Goal: Task Accomplishment & Management: Complete application form

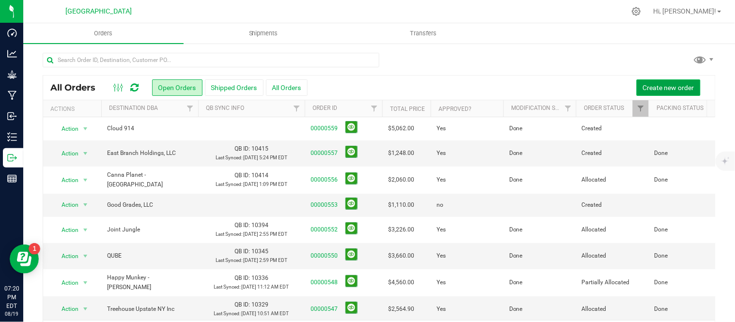
click at [664, 85] on span "Create new order" at bounding box center [668, 88] width 51 height 8
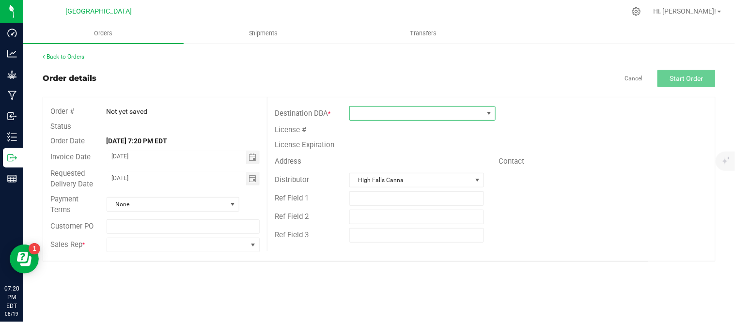
click at [380, 111] on span at bounding box center [416, 114] width 133 height 14
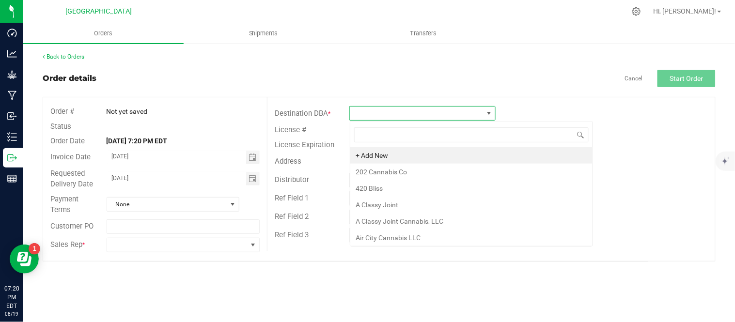
scroll to position [15, 146]
type input "brownies"
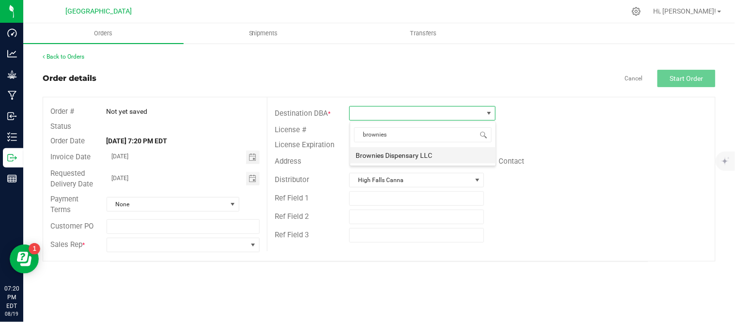
click at [408, 153] on li "Brownies Dispensary LLC" at bounding box center [422, 155] width 145 height 16
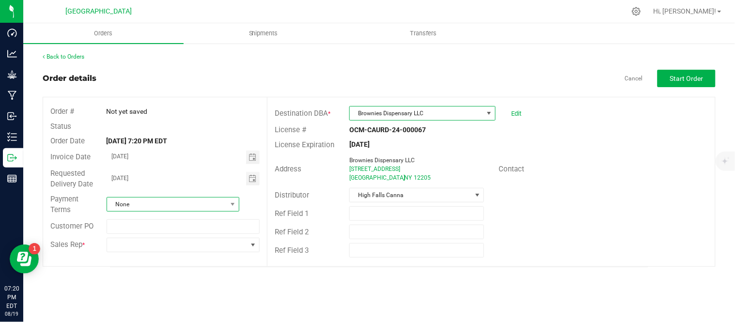
click at [206, 207] on span "None" at bounding box center [167, 205] width 120 height 14
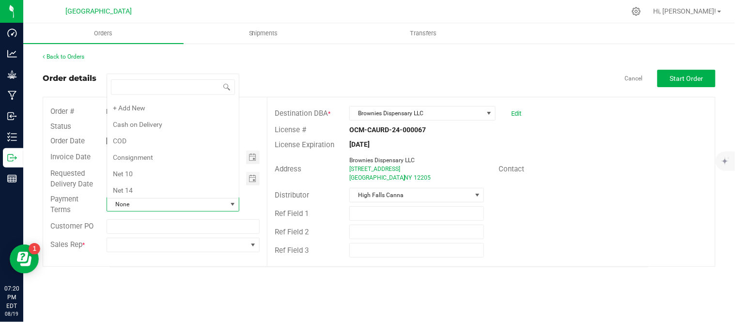
scroll to position [15, 131]
click at [206, 207] on span "None" at bounding box center [167, 205] width 120 height 14
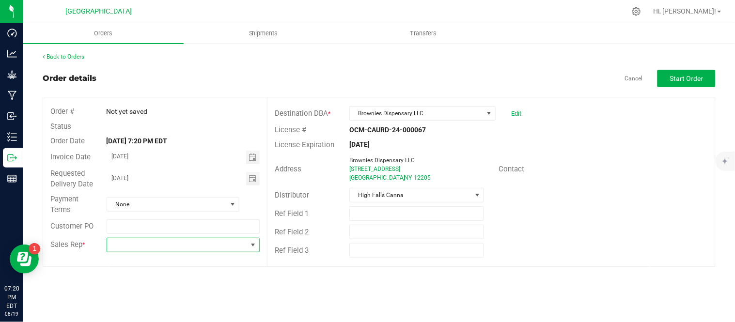
click at [191, 248] on span at bounding box center [177, 245] width 141 height 14
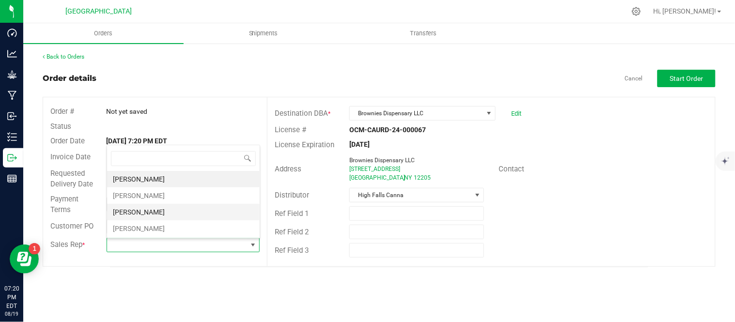
scroll to position [15, 152]
click at [176, 196] on li "[PERSON_NAME]" at bounding box center [183, 196] width 153 height 16
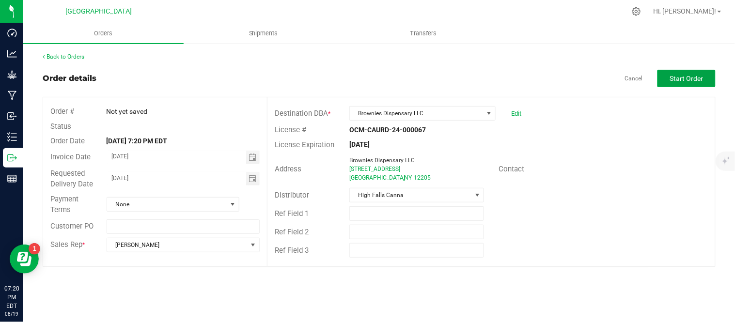
click at [696, 79] on span "Start Order" at bounding box center [686, 79] width 33 height 8
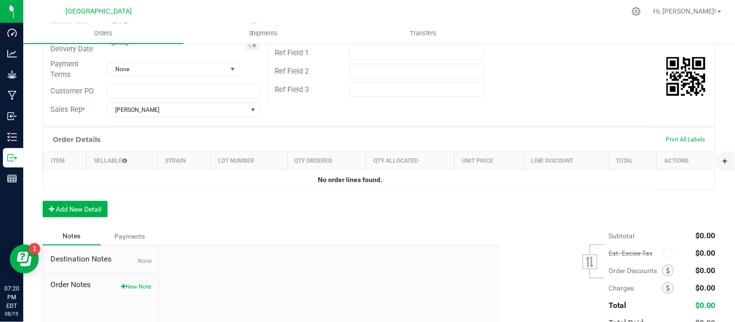
scroll to position [161, 0]
click at [80, 211] on button "Add New Detail" at bounding box center [75, 209] width 65 height 16
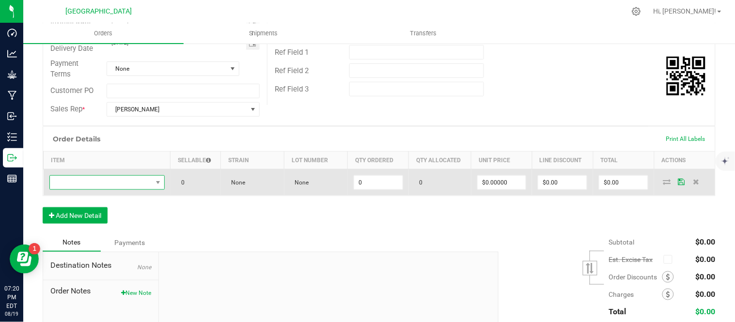
click at [100, 183] on span "NO DATA FOUND" at bounding box center [101, 183] width 102 height 14
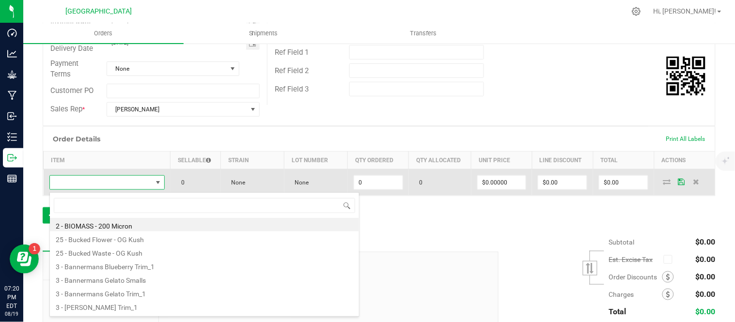
scroll to position [15, 110]
type input "g13"
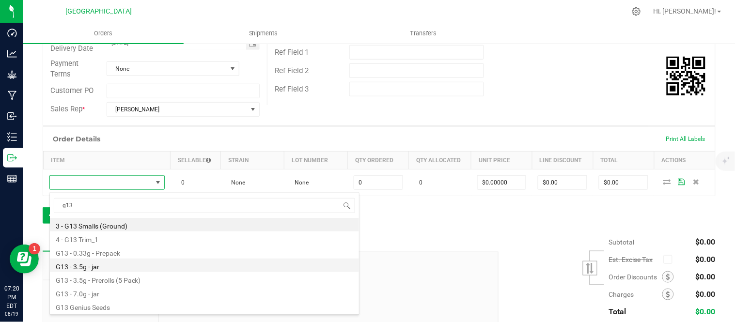
click at [75, 267] on li "G13 - 3.5g - jar" at bounding box center [204, 266] width 309 height 14
type input "0 ea"
type input "$15.00000"
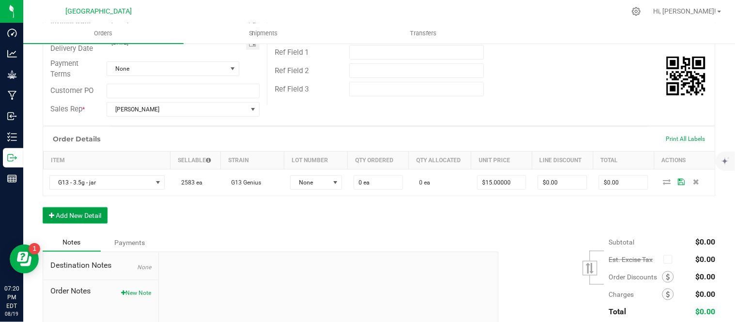
click at [70, 219] on button "Add New Detail" at bounding box center [75, 215] width 65 height 16
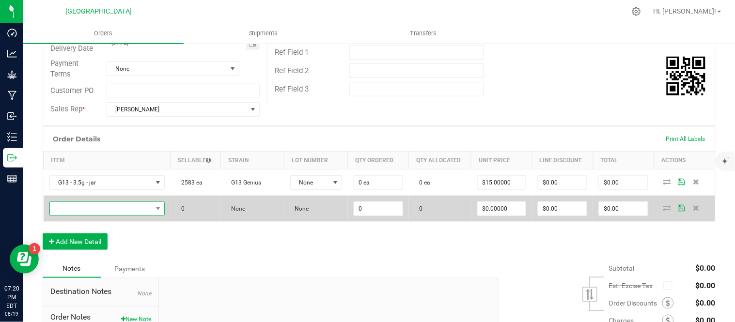
click at [71, 211] on span "NO DATA FOUND" at bounding box center [101, 209] width 102 height 14
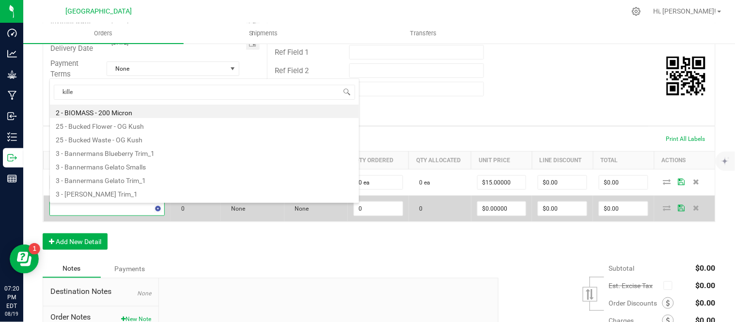
type input "killer"
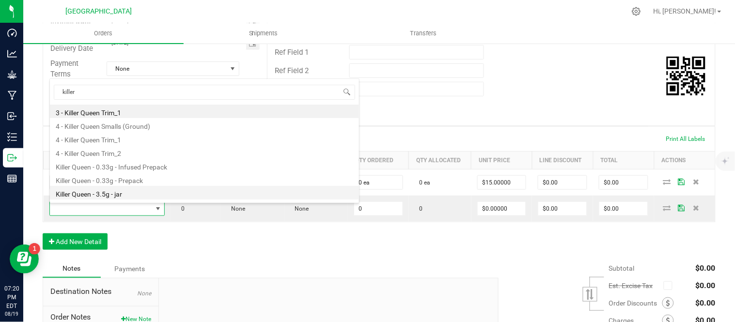
click at [90, 194] on li "Killer Queen - 3.5g - jar" at bounding box center [204, 193] width 309 height 14
type input "0 ea"
type input "$15.00000"
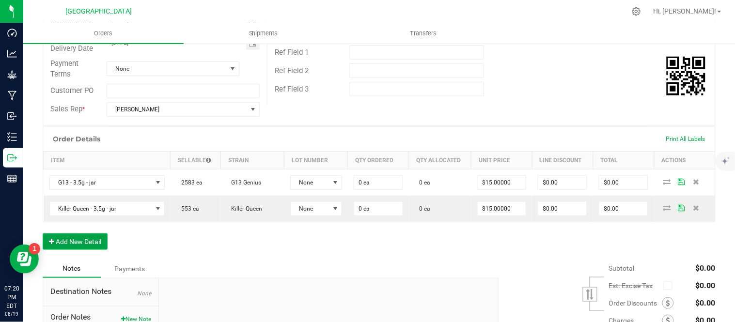
click at [71, 247] on button "Add New Detail" at bounding box center [75, 242] width 65 height 16
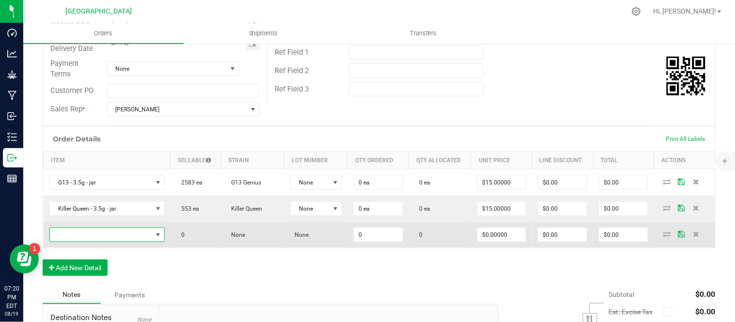
click at [74, 236] on span "NO DATA FOUND" at bounding box center [101, 235] width 102 height 14
click at [100, 235] on span "NO DATA FOUND" at bounding box center [101, 235] width 102 height 14
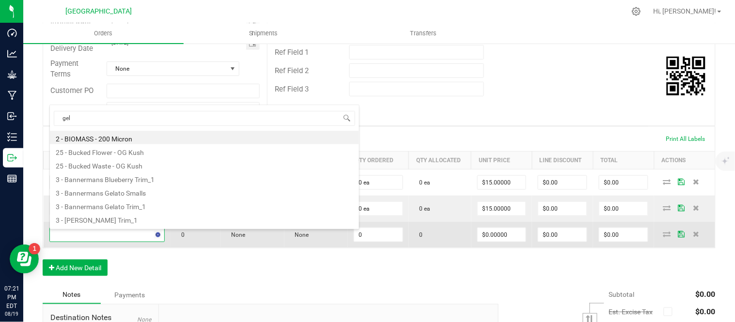
type input "gela"
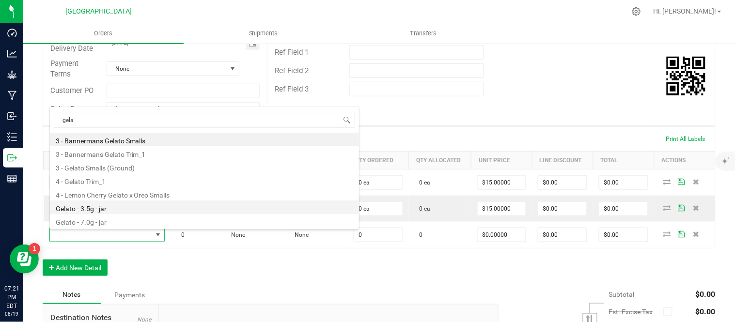
click at [104, 208] on li "Gelato - 3.5g - jar" at bounding box center [204, 208] width 309 height 14
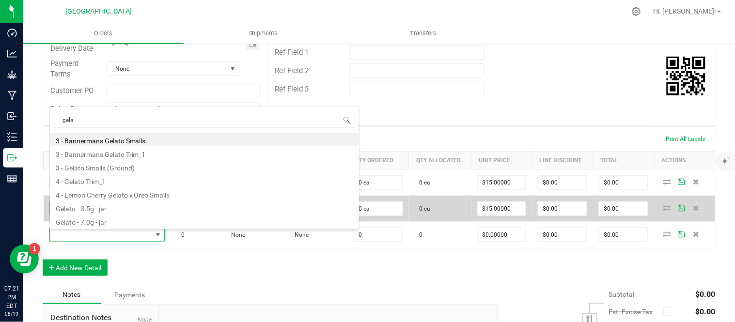
type input "0 ea"
type input "$15.00000"
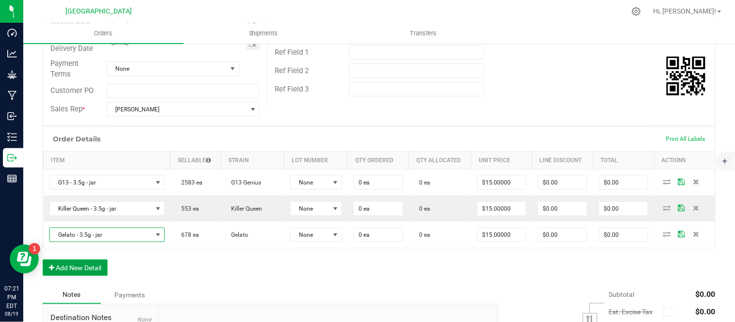
click at [71, 273] on button "Add New Detail" at bounding box center [75, 268] width 65 height 16
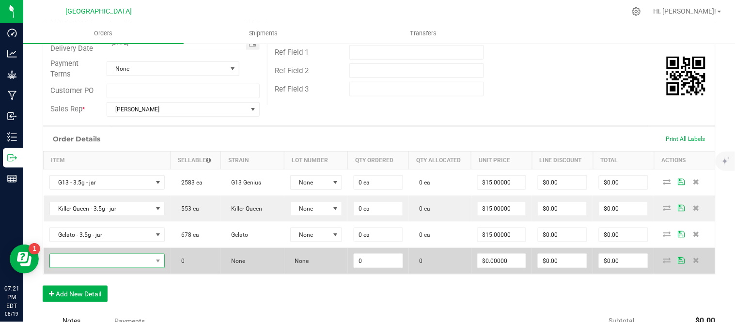
click at [75, 261] on span "NO DATA FOUND" at bounding box center [101, 261] width 102 height 14
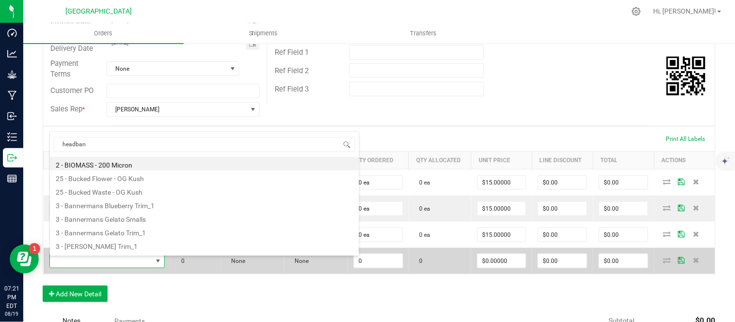
type input "headband"
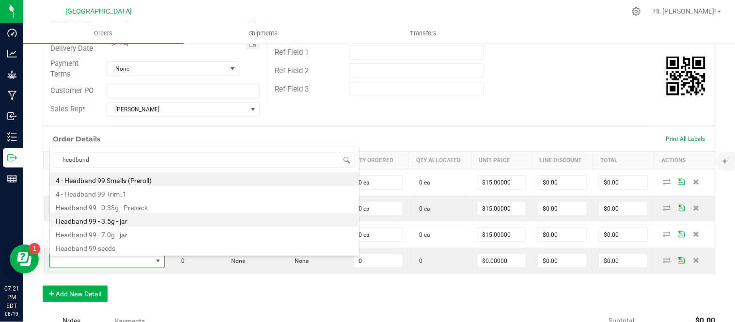
click at [106, 220] on li "Headband 99 - 3.5g - jar" at bounding box center [204, 220] width 309 height 14
type input "0 ea"
type input "$15.00000"
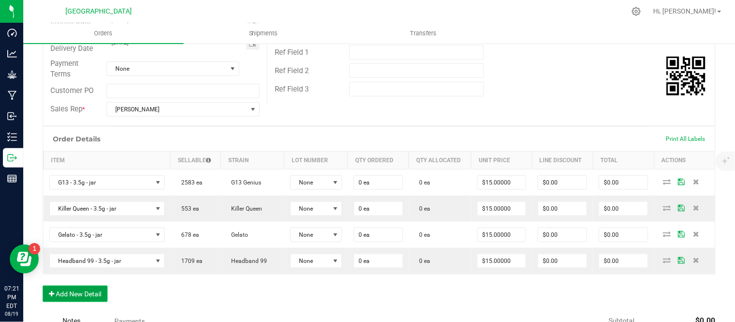
click at [75, 296] on button "Add New Detail" at bounding box center [75, 294] width 65 height 16
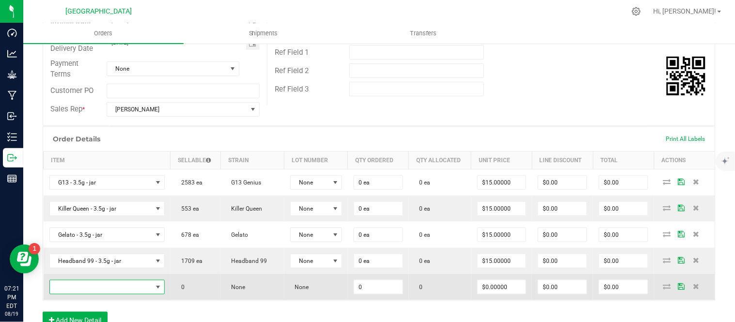
click at [112, 288] on span "NO DATA FOUND" at bounding box center [101, 288] width 102 height 14
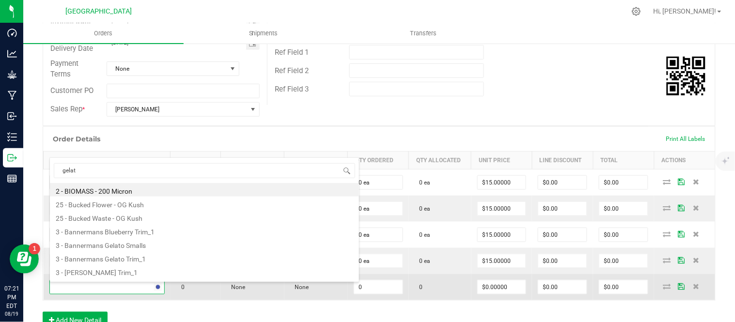
type input "gelato"
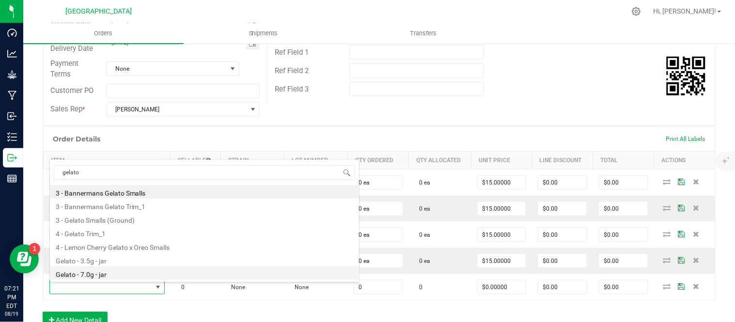
click at [99, 277] on li "Gelato - 7.0g - jar" at bounding box center [204, 274] width 309 height 14
type input "0 ea"
type input "$27.50000"
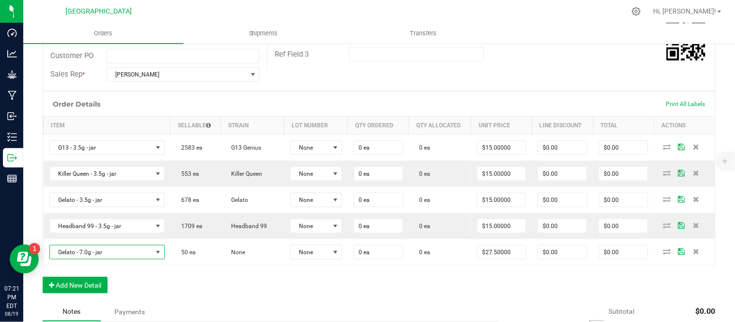
scroll to position [269, 0]
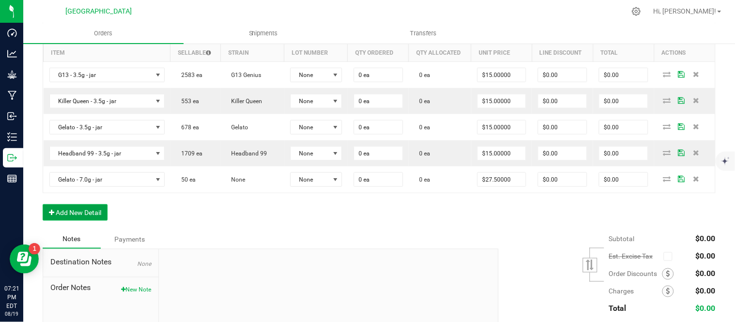
click at [86, 214] on button "Add New Detail" at bounding box center [75, 212] width 65 height 16
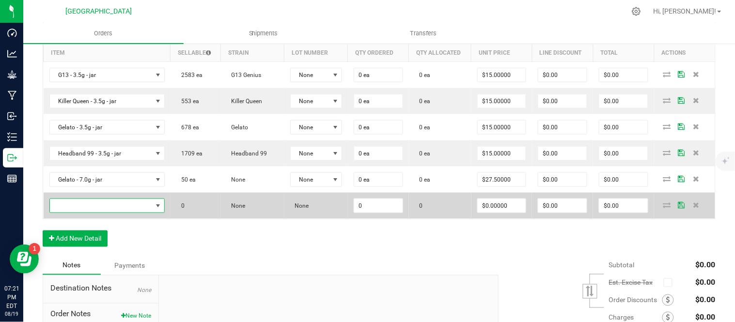
click at [88, 209] on span "NO DATA FOUND" at bounding box center [101, 206] width 102 height 14
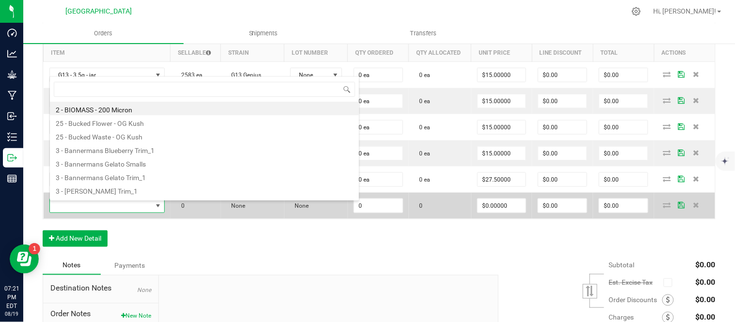
scroll to position [15, 110]
type input "headband"
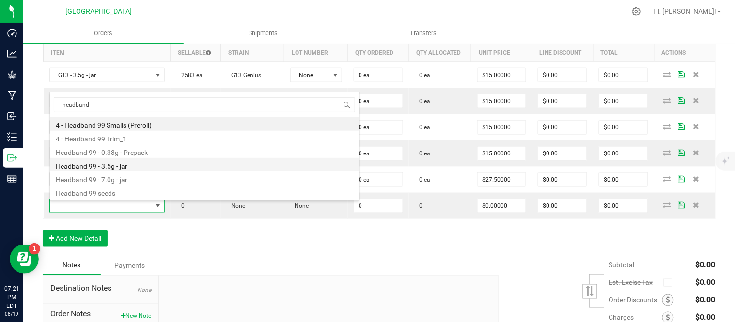
click at [119, 166] on li "Headband 99 - 3.5g - jar" at bounding box center [204, 165] width 309 height 14
type input "0 ea"
type input "$15.00000"
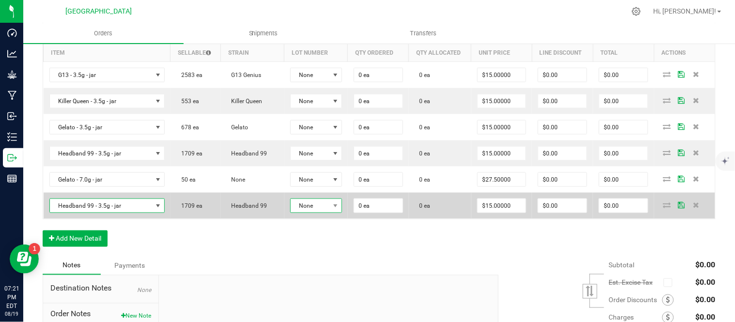
click at [291, 207] on span "None" at bounding box center [310, 206] width 39 height 14
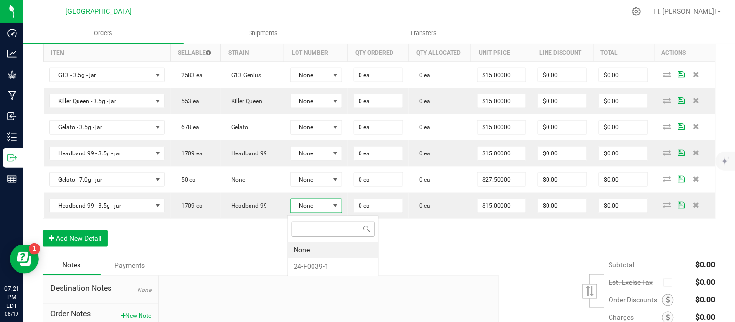
scroll to position [15, 50]
click at [304, 265] on li "24-F0039-1" at bounding box center [333, 266] width 91 height 16
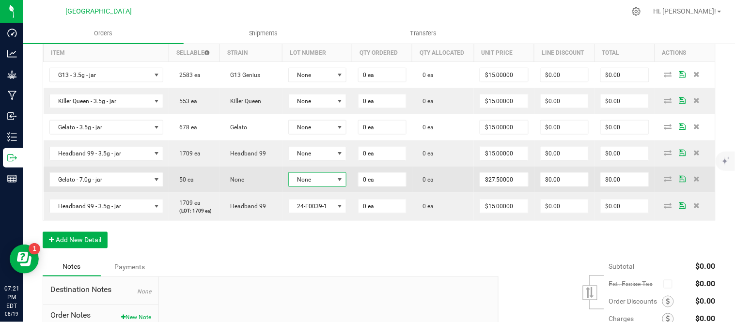
click at [308, 187] on span "None" at bounding box center [311, 180] width 45 height 14
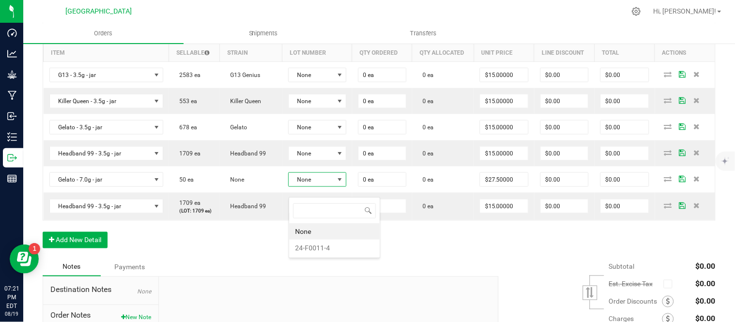
scroll to position [15, 57]
click at [314, 246] on li "24-F0011-4" at bounding box center [334, 248] width 91 height 16
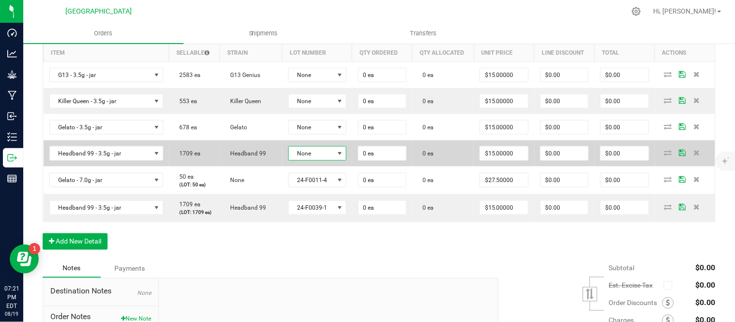
click at [314, 160] on span "None" at bounding box center [311, 154] width 45 height 14
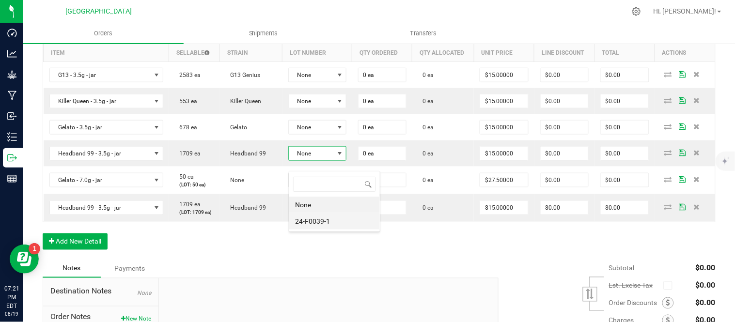
click at [315, 222] on li "24-F0039-1" at bounding box center [334, 221] width 91 height 16
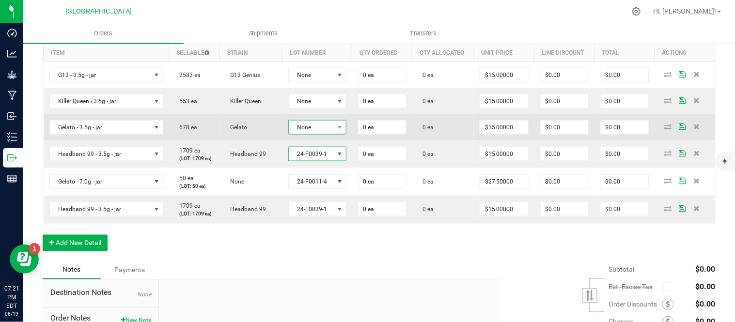
click at [316, 131] on span "None" at bounding box center [311, 128] width 45 height 14
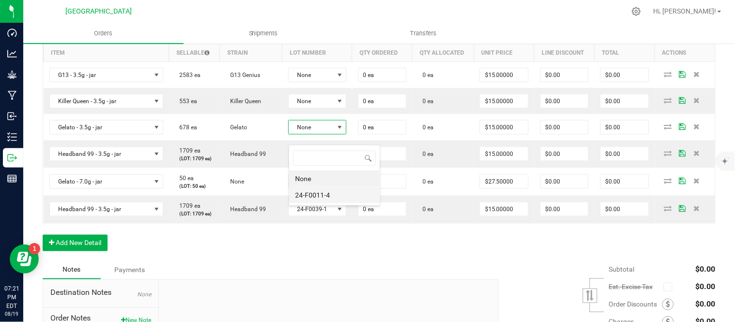
click at [320, 195] on li "24-F0011-4" at bounding box center [334, 195] width 91 height 16
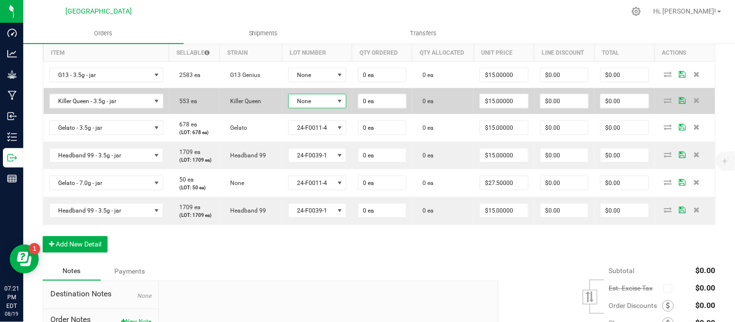
click at [322, 108] on span "None" at bounding box center [311, 101] width 45 height 14
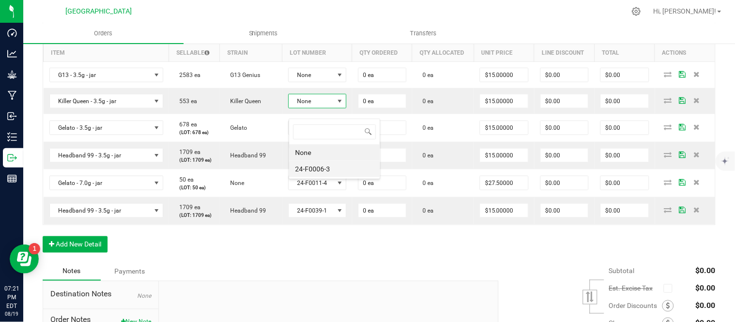
click at [319, 170] on li "24-F0006-3" at bounding box center [334, 169] width 91 height 16
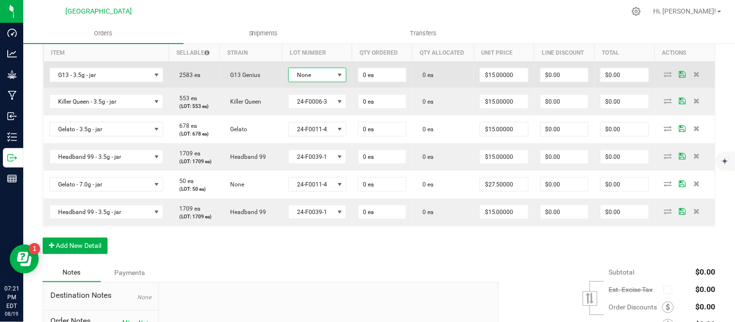
click at [321, 82] on span "None" at bounding box center [311, 75] width 45 height 14
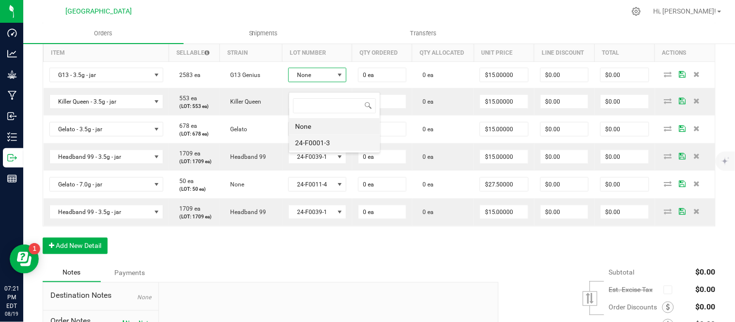
click at [323, 147] on li "24-F0001-3" at bounding box center [334, 143] width 91 height 16
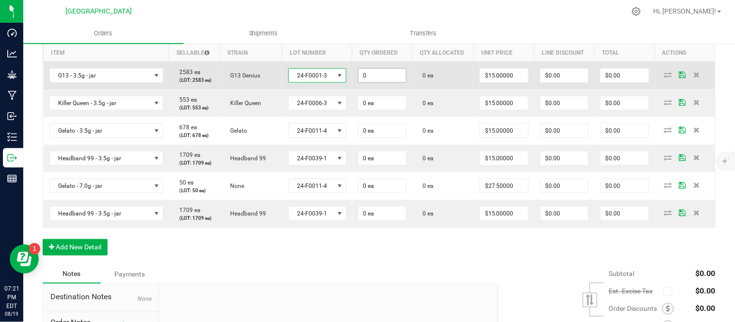
click at [377, 82] on input "0" at bounding box center [382, 76] width 47 height 14
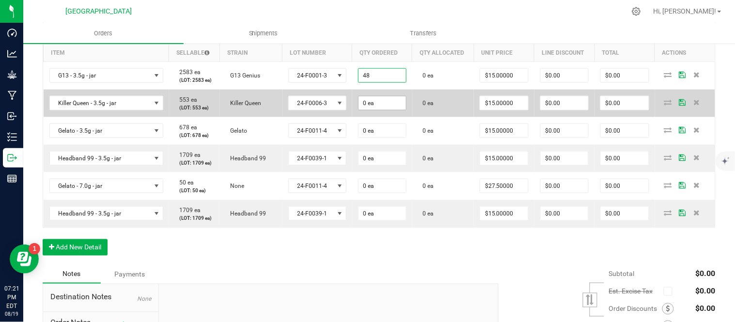
type input "48 ea"
type input "$720.00"
click at [380, 110] on input "0" at bounding box center [382, 103] width 47 height 14
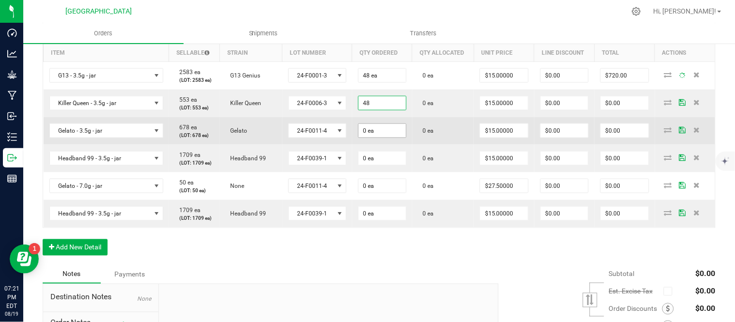
type input "48 ea"
type input "$720.00"
click at [379, 138] on input "0" at bounding box center [382, 131] width 47 height 14
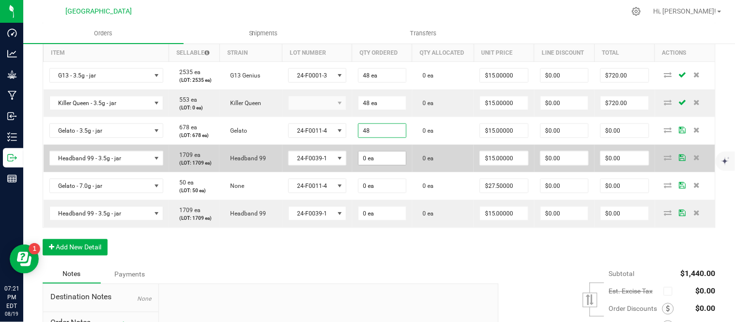
type input "48 ea"
type input "$720.00"
click at [380, 165] on input "0" at bounding box center [382, 159] width 47 height 14
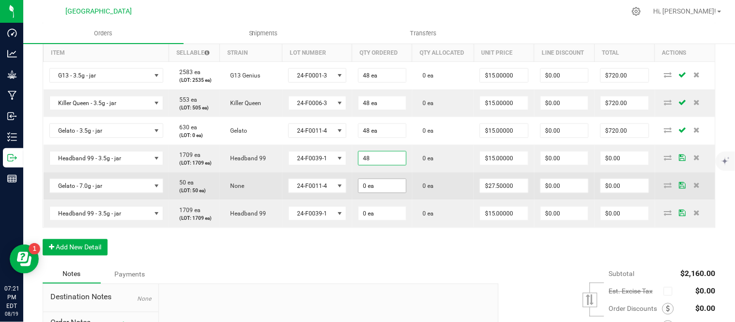
type input "48 ea"
type input "$720.00"
click at [378, 193] on input "0" at bounding box center [382, 186] width 47 height 14
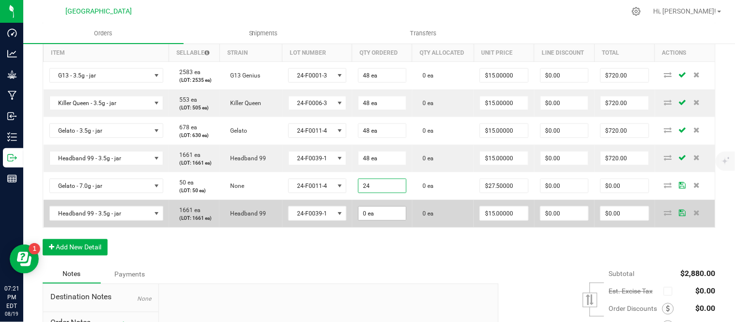
type input "24 ea"
type input "$660.00"
click at [380, 220] on input "0" at bounding box center [382, 214] width 47 height 14
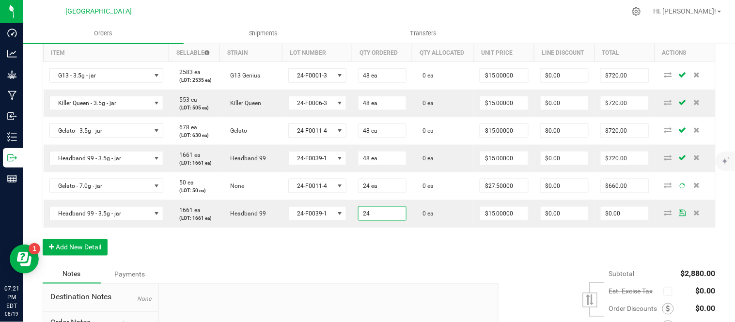
type input "24 ea"
type input "$360.00"
click at [335, 266] on div "Order Details Print All Labels Item Sellable Strain Lot Number Qty Ordered Qty …" at bounding box center [379, 142] width 673 height 247
click at [89, 256] on button "Add New Detail" at bounding box center [75, 247] width 65 height 16
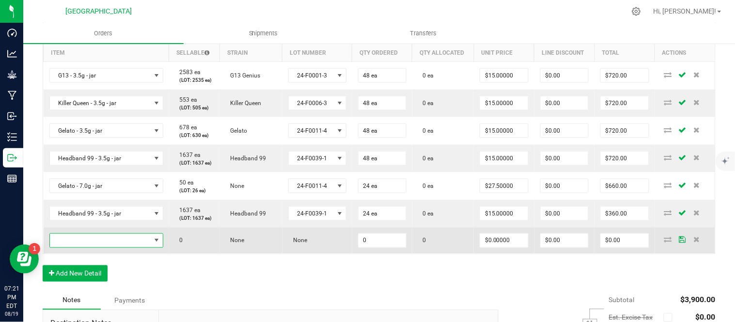
click at [90, 248] on span "NO DATA FOUND" at bounding box center [100, 241] width 101 height 14
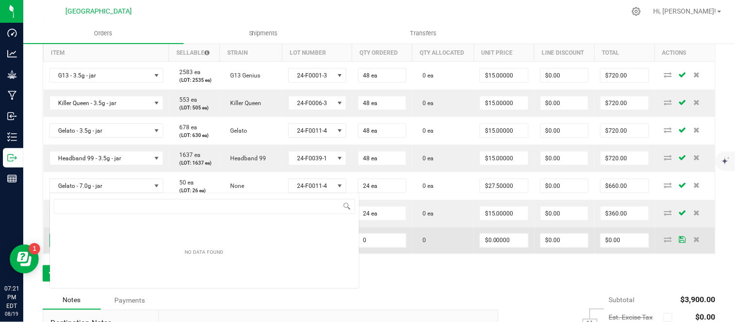
scroll to position [15, 110]
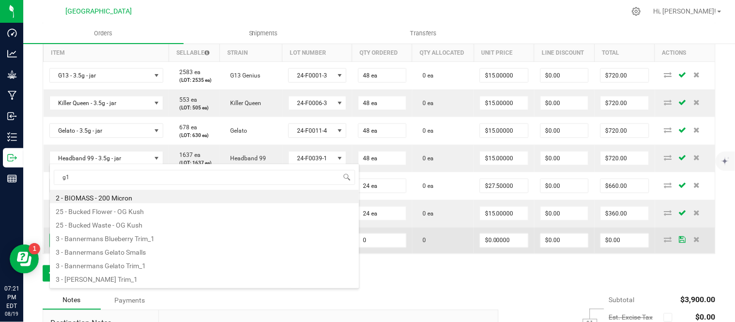
type input "g13"
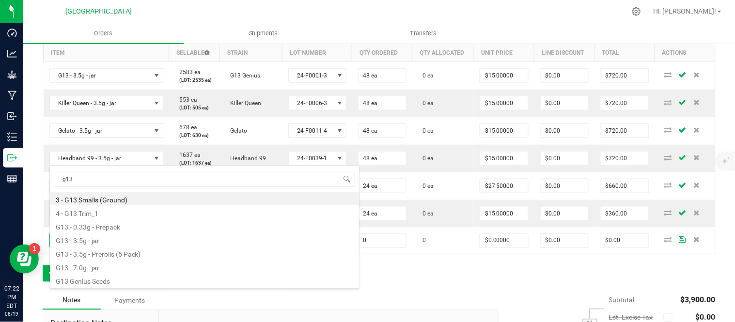
scroll to position [0, 0]
click at [94, 241] on li "G13 - 3.5g - jar" at bounding box center [204, 240] width 309 height 14
type input "0 ea"
type input "$15.00000"
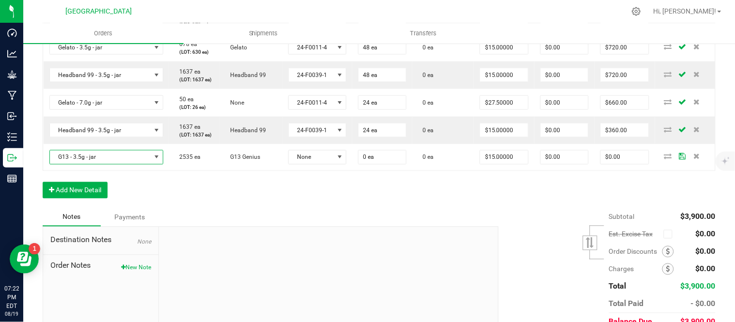
scroll to position [377, 0]
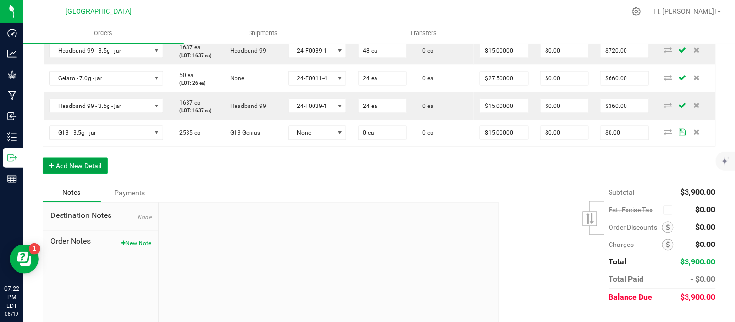
click at [74, 174] on button "Add New Detail" at bounding box center [75, 166] width 65 height 16
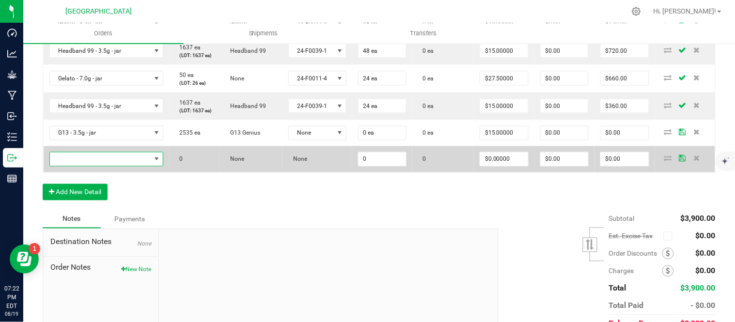
click at [103, 166] on span "NO DATA FOUND" at bounding box center [100, 160] width 101 height 14
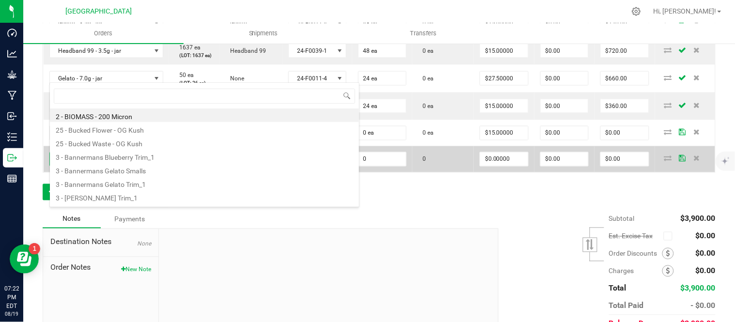
scroll to position [15, 110]
type input "killer"
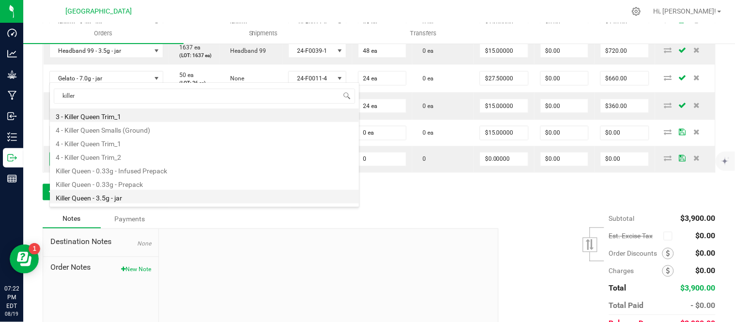
click at [113, 195] on li "Killer Queen - 3.5g - jar" at bounding box center [204, 197] width 309 height 14
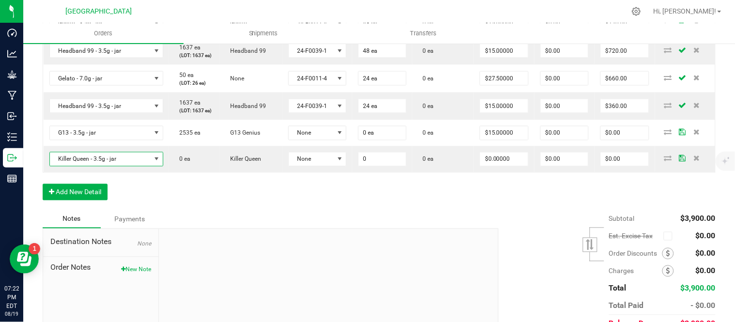
type input "0 ea"
type input "$15.00000"
click at [67, 201] on button "Add New Detail" at bounding box center [75, 192] width 65 height 16
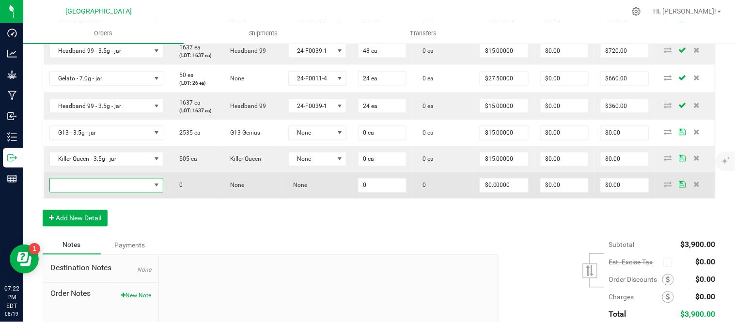
click at [73, 192] on span "NO DATA FOUND" at bounding box center [100, 186] width 101 height 14
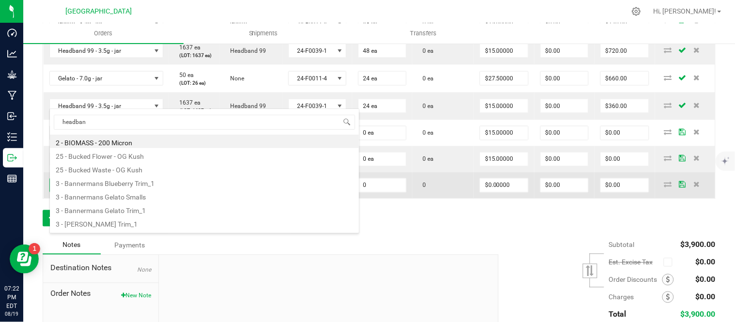
type input "headband"
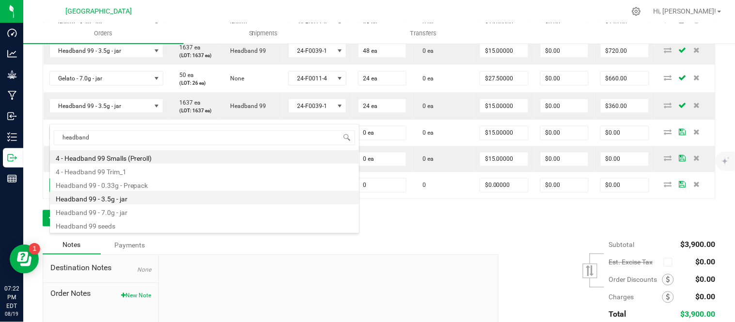
click at [131, 200] on li "Headband 99 - 3.5g - jar" at bounding box center [204, 198] width 309 height 14
type input "0 ea"
type input "$15.00000"
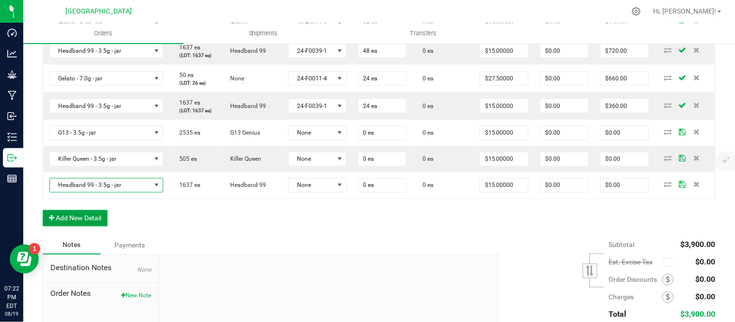
click at [70, 227] on button "Add New Detail" at bounding box center [75, 218] width 65 height 16
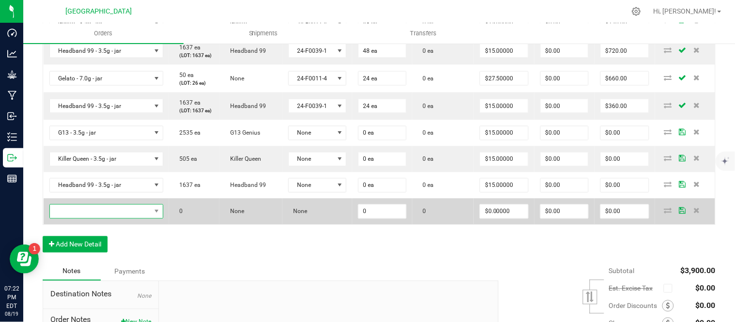
click at [74, 219] on span "NO DATA FOUND" at bounding box center [100, 212] width 101 height 14
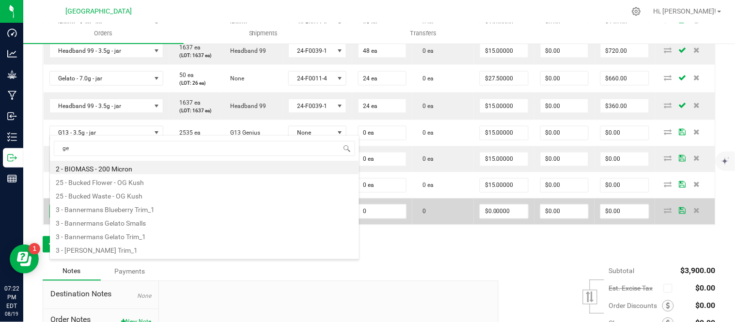
type input "gel"
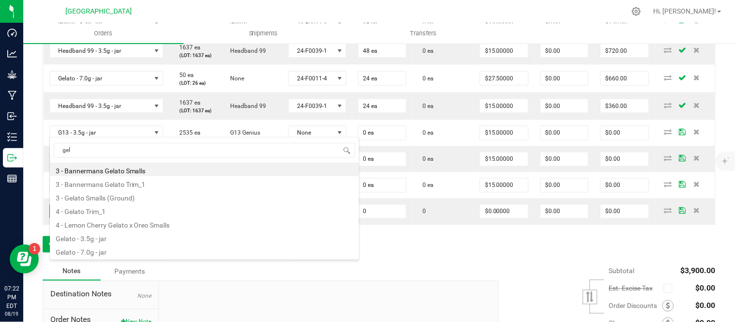
scroll to position [0, 0]
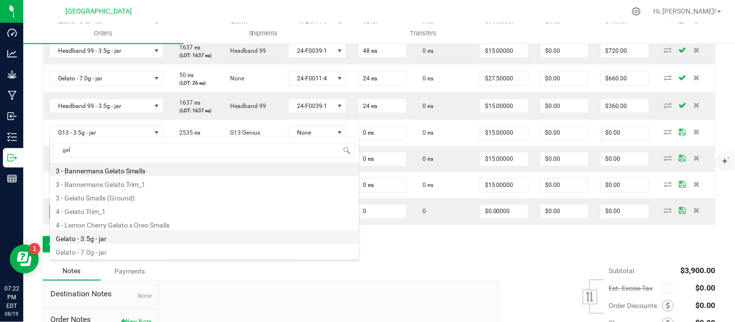
click at [119, 235] on li "Gelato - 3.5g - jar" at bounding box center [204, 238] width 309 height 14
type input "0 ea"
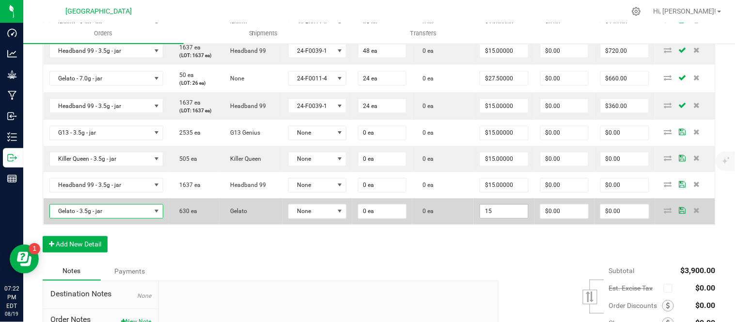
click at [505, 219] on input "15" at bounding box center [503, 212] width 47 height 14
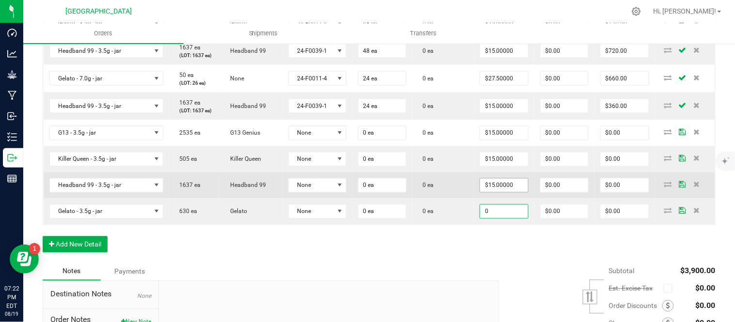
type input "0"
type input "15"
type input "$0.00000"
click at [514, 192] on input "15" at bounding box center [503, 186] width 47 height 14
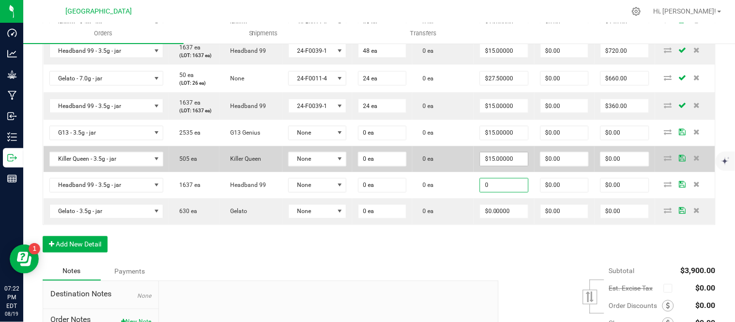
type input "0"
type input "15"
type input "$0.00000"
click at [514, 166] on input "15" at bounding box center [503, 160] width 47 height 14
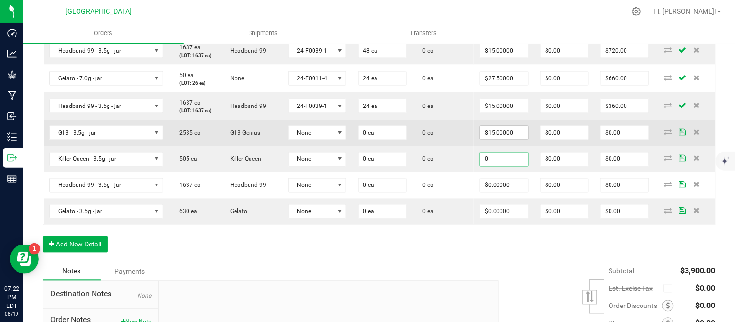
type input "0"
type input "15"
type input "$0.00000"
click at [514, 140] on input "15" at bounding box center [503, 133] width 47 height 14
type input "$0.00000"
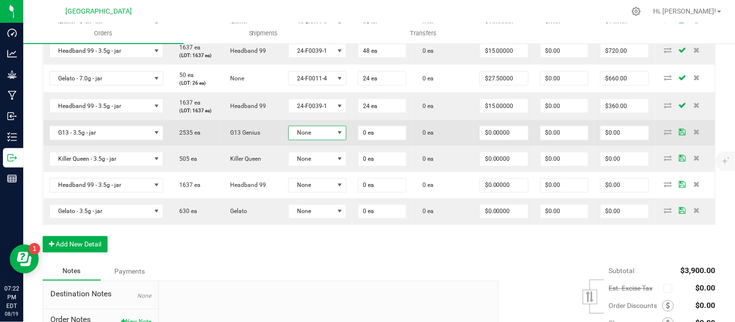
click at [326, 140] on span "None" at bounding box center [311, 133] width 45 height 14
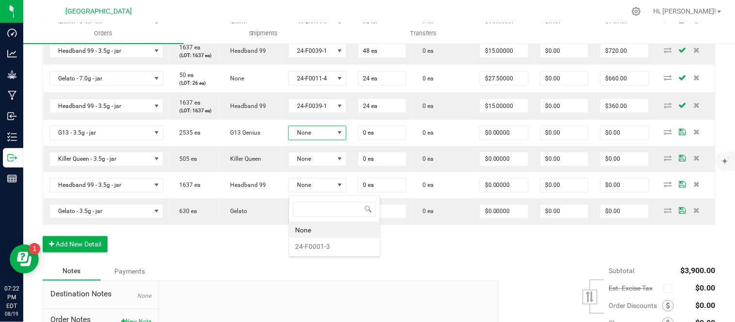
scroll to position [48441, 48399]
click at [320, 248] on li "24-F0001-3" at bounding box center [334, 246] width 91 height 16
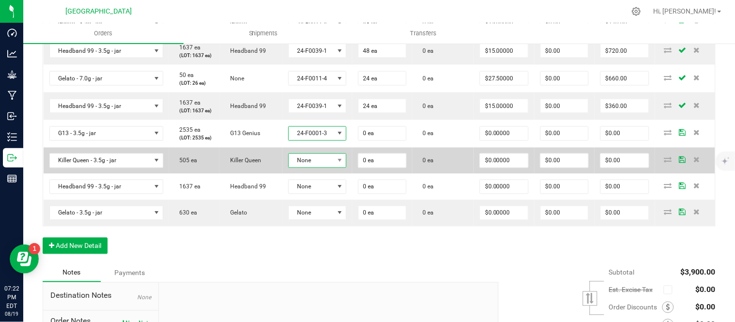
click at [318, 168] on span "None" at bounding box center [311, 161] width 45 height 14
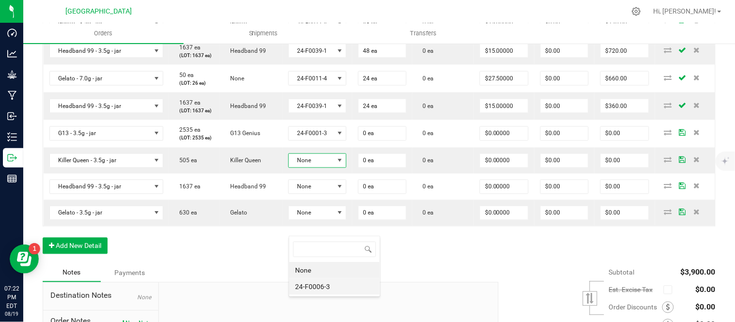
click at [312, 286] on li "24-F0006-3" at bounding box center [334, 287] width 91 height 16
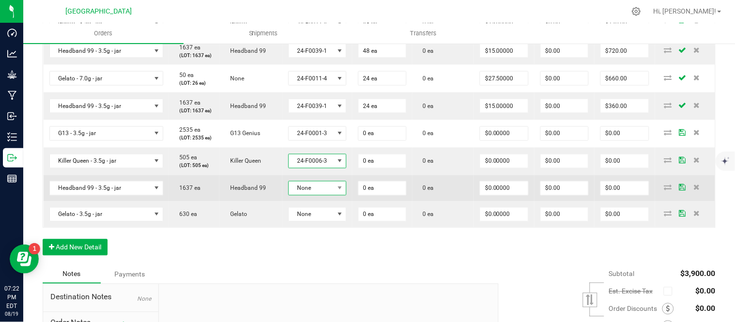
click at [313, 195] on span "None" at bounding box center [311, 189] width 45 height 14
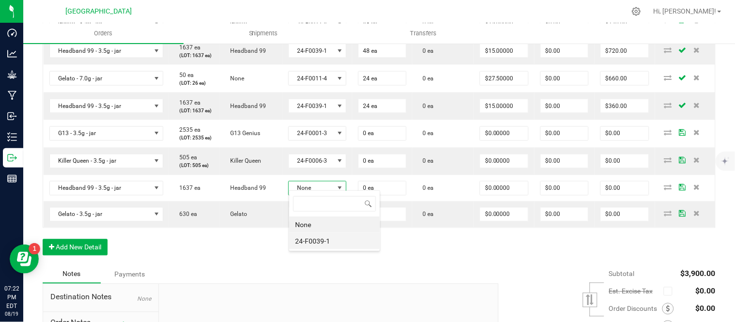
click at [313, 239] on li "24-F0039-1" at bounding box center [334, 241] width 91 height 16
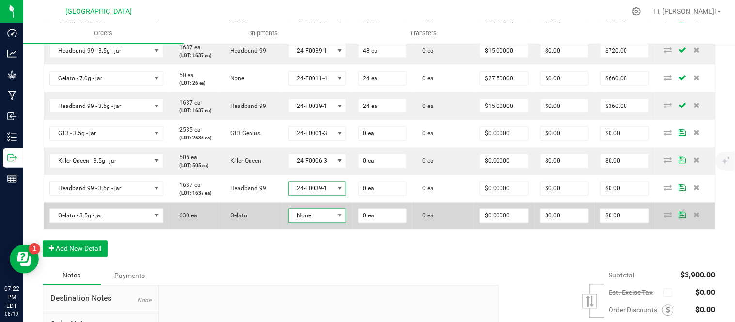
click at [312, 223] on span "None" at bounding box center [311, 216] width 45 height 14
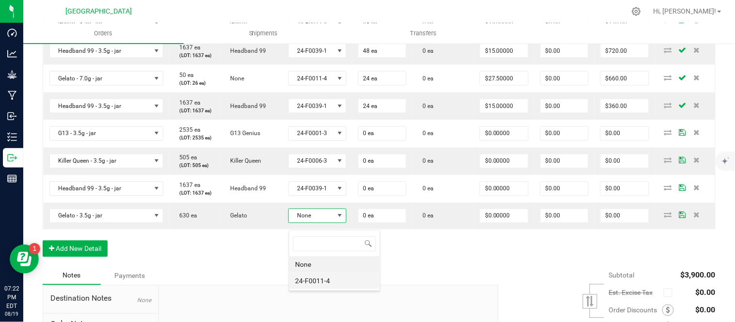
click at [315, 281] on li "24-F0011-4" at bounding box center [334, 281] width 91 height 16
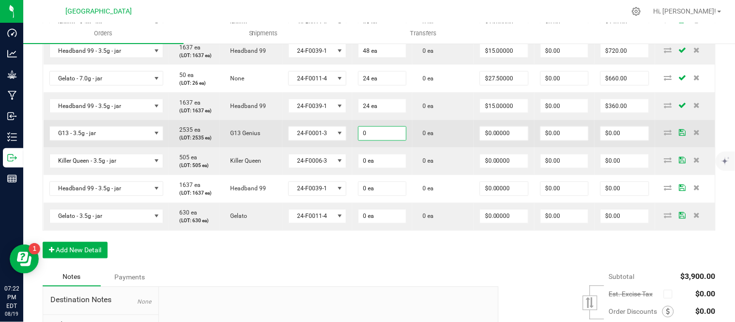
click at [389, 141] on input "0" at bounding box center [382, 134] width 47 height 14
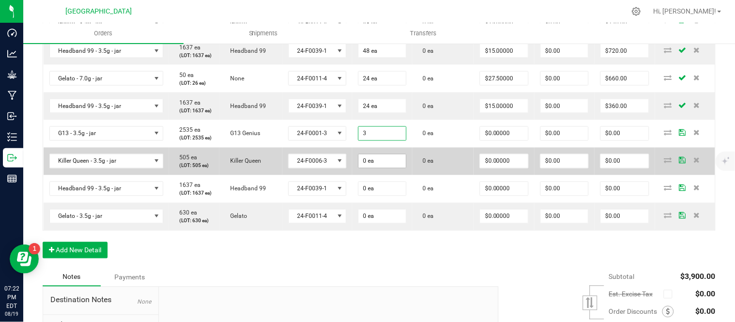
type input "3 ea"
click at [388, 168] on input "0" at bounding box center [382, 162] width 47 height 14
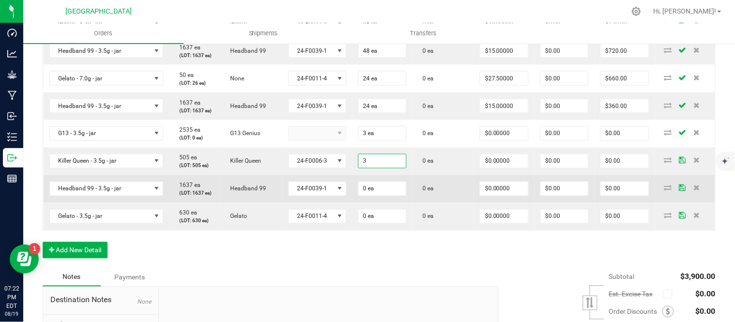
type input "3 ea"
click at [385, 203] on td "0" at bounding box center [382, 189] width 60 height 28
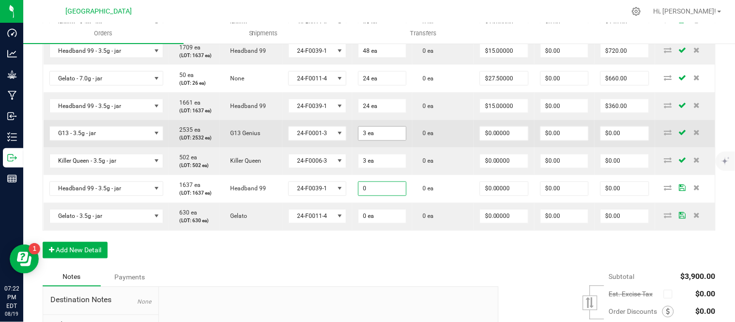
type input "0 ea"
click at [378, 141] on input "3" at bounding box center [382, 134] width 47 height 14
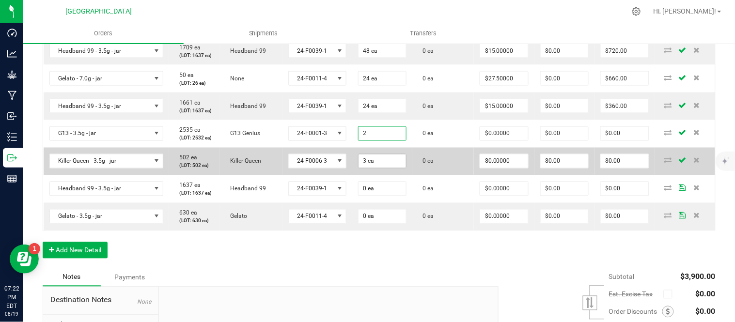
type input "2 ea"
click at [376, 168] on input "3" at bounding box center [382, 162] width 47 height 14
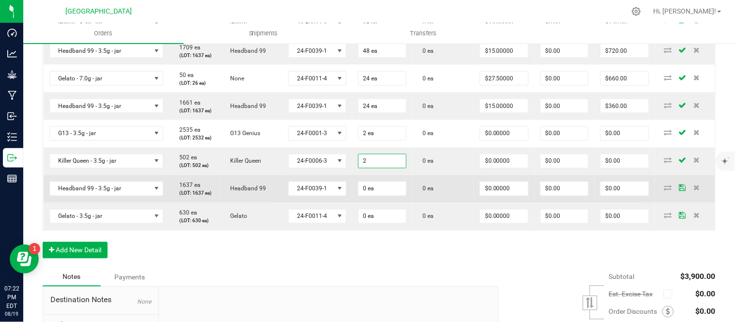
type input "2 ea"
click at [378, 203] on td "0 ea" at bounding box center [382, 189] width 60 height 28
click at [378, 196] on input "0" at bounding box center [382, 189] width 47 height 14
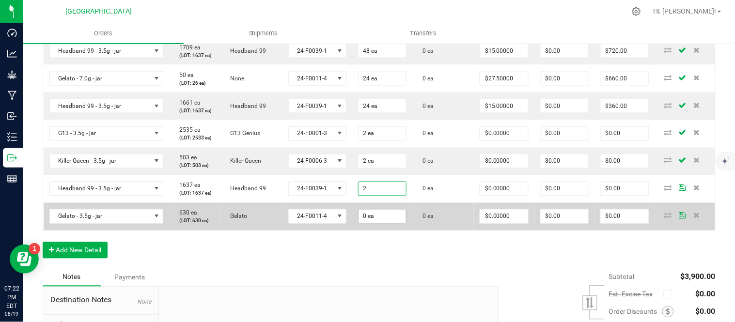
type input "2 ea"
click at [385, 223] on input "0" at bounding box center [382, 217] width 47 height 14
type input "2 ea"
click at [417, 231] on td "0 ea" at bounding box center [443, 217] width 62 height 28
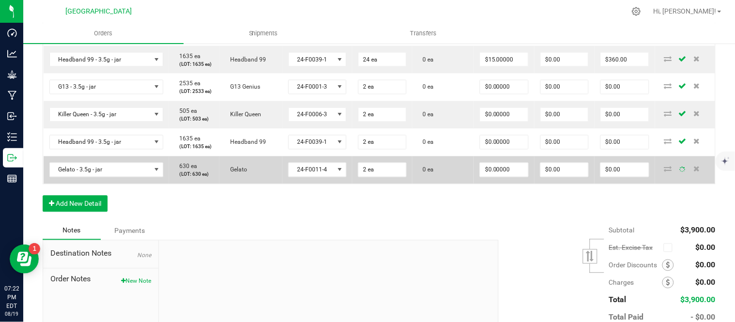
scroll to position [485, 0]
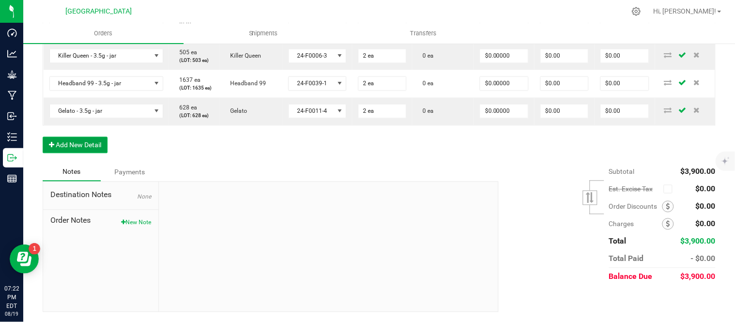
click at [66, 154] on button "Add New Detail" at bounding box center [75, 145] width 65 height 16
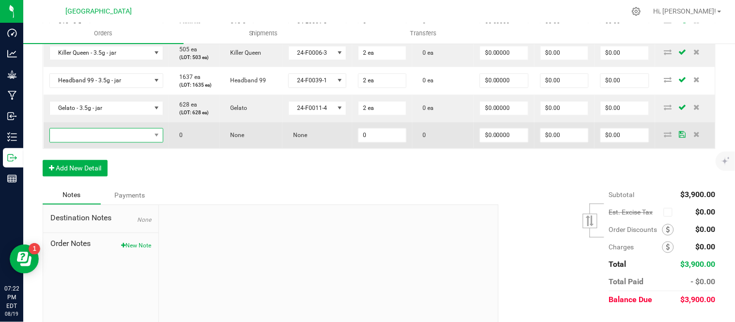
click at [83, 142] on span "NO DATA FOUND" at bounding box center [100, 136] width 101 height 14
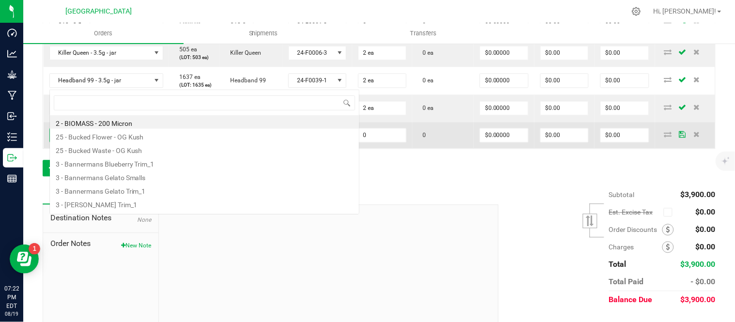
scroll to position [15, 110]
type input "blissful"
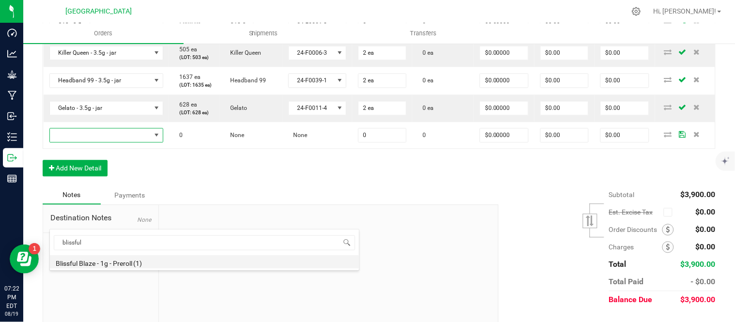
click at [119, 260] on li "Blissful Blaze - 1g - Preroll (1)" at bounding box center [204, 262] width 309 height 14
type input "0 ea"
type input "$6.00000"
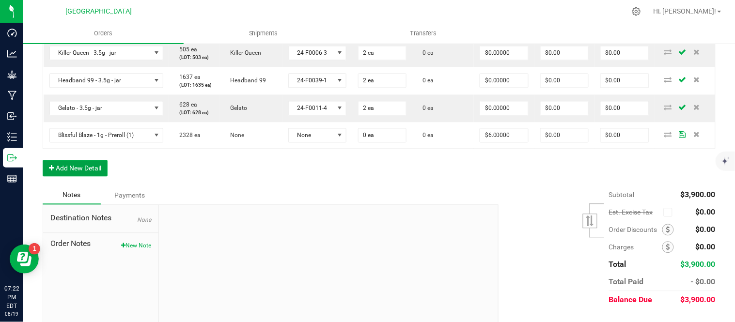
click at [93, 177] on button "Add New Detail" at bounding box center [75, 168] width 65 height 16
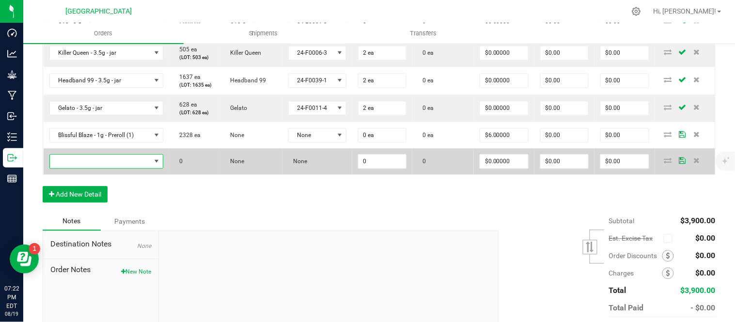
click at [94, 169] on span "NO DATA FOUND" at bounding box center [100, 162] width 101 height 14
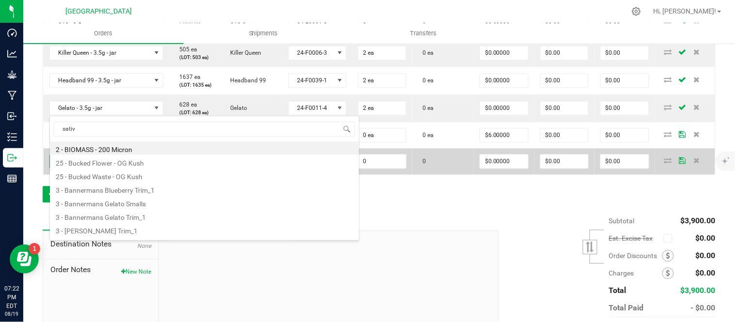
type input "sativa"
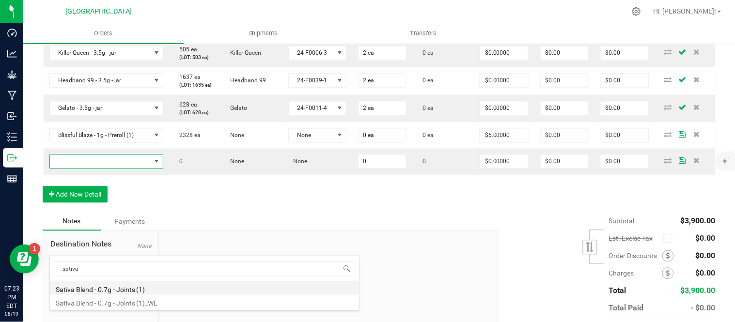
click at [108, 290] on li "Sativa Blend - 0.7g - Joints (1)" at bounding box center [204, 289] width 309 height 14
type input "0 ea"
type input "$4.42000"
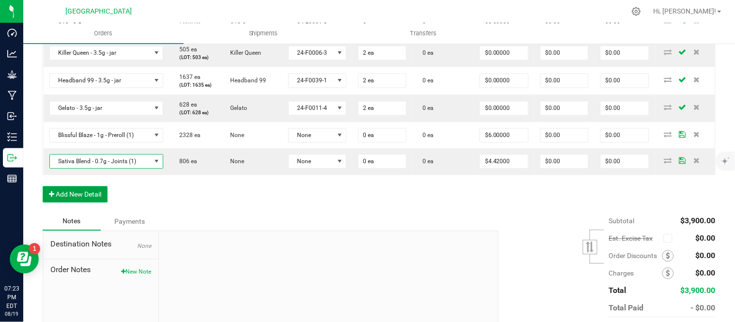
click at [68, 203] on button "Add New Detail" at bounding box center [75, 195] width 65 height 16
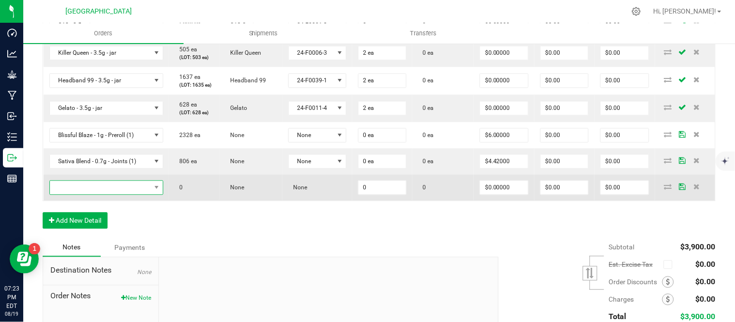
click at [78, 195] on span "NO DATA FOUND" at bounding box center [100, 188] width 101 height 14
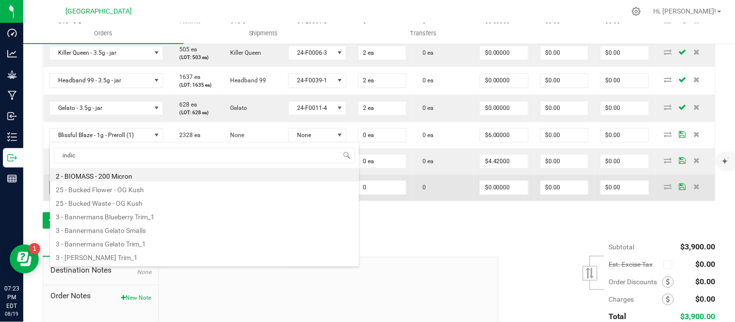
type input "indica"
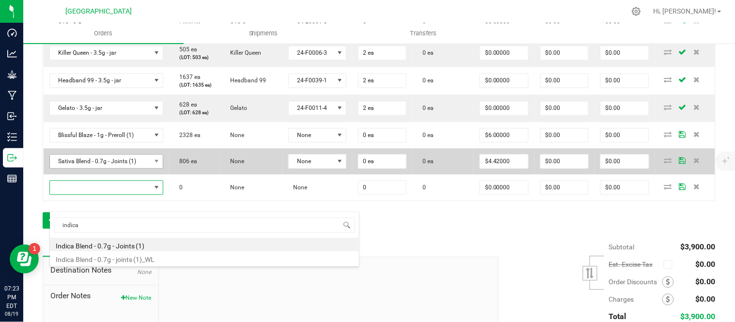
click at [114, 246] on li "Indica Blend - 0.7g - Joints (1)" at bounding box center [204, 245] width 309 height 14
type input "0 ea"
type input "$4.42000"
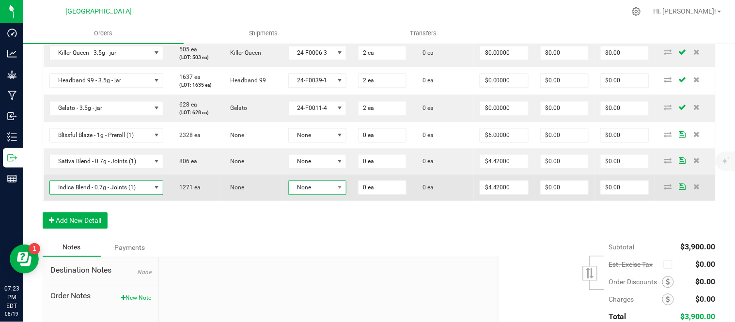
click at [329, 195] on span "None" at bounding box center [311, 188] width 45 height 14
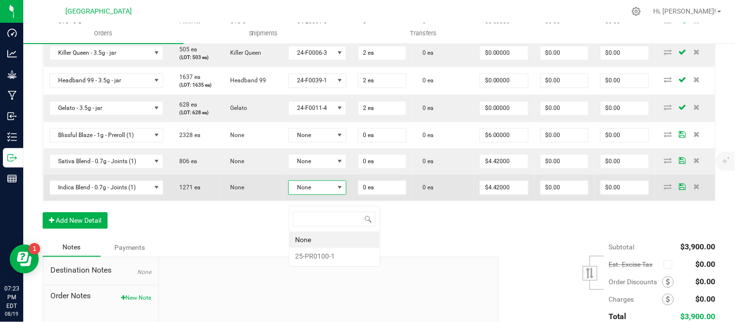
scroll to position [15, 57]
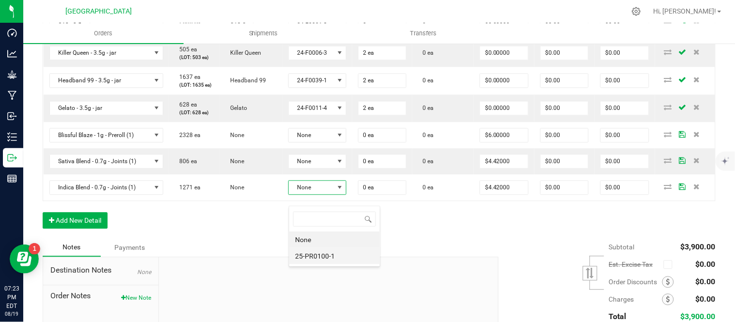
click at [327, 253] on li "25-PR0100-1" at bounding box center [334, 256] width 91 height 16
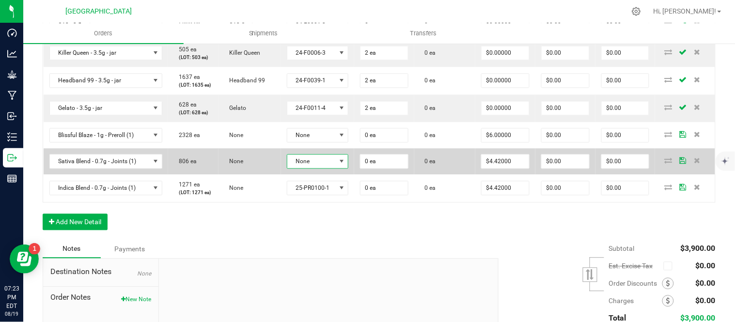
click at [325, 169] on span "None" at bounding box center [311, 162] width 48 height 14
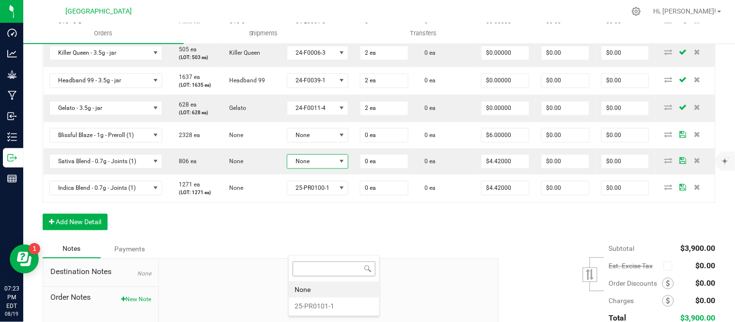
scroll to position [15, 61]
click at [325, 307] on li "25-PR0101-1" at bounding box center [334, 306] width 91 height 16
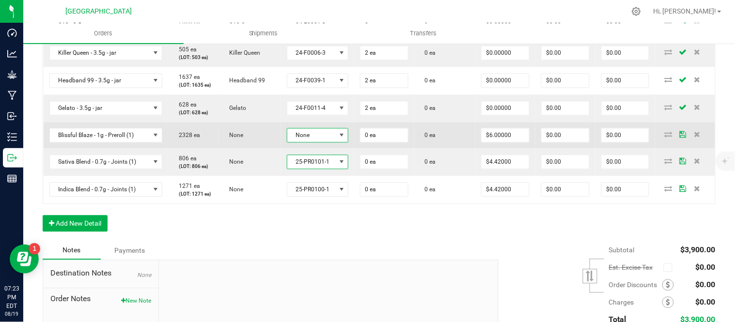
click at [329, 142] on span "None" at bounding box center [311, 136] width 48 height 14
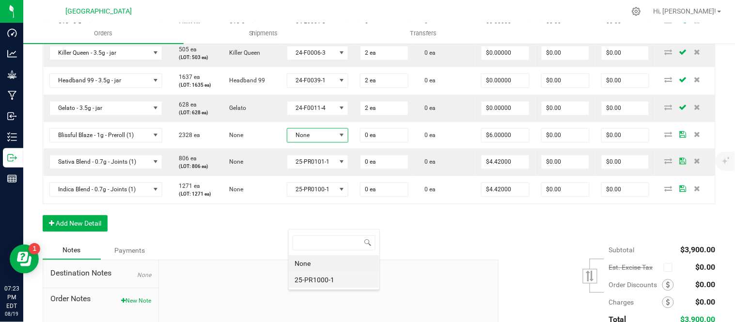
click at [325, 279] on li "25-PR1000-1" at bounding box center [334, 280] width 91 height 16
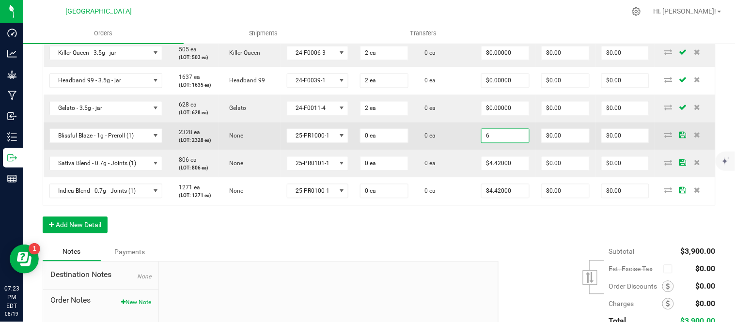
click at [508, 143] on input "6" at bounding box center [505, 136] width 47 height 14
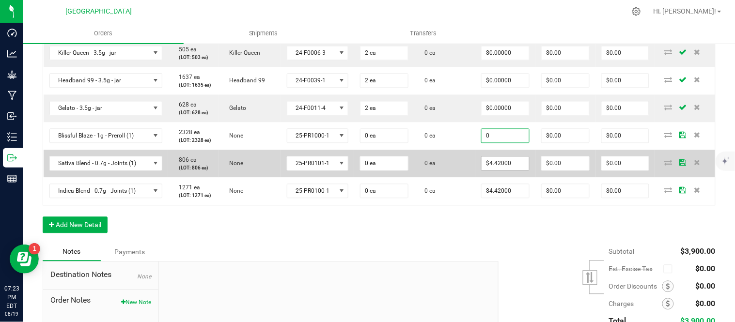
type input "$0.00000"
click at [514, 171] on input "4.42" at bounding box center [505, 164] width 47 height 14
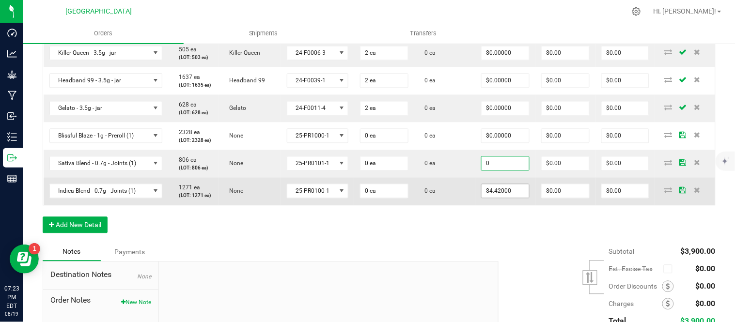
type input "$0.00000"
click at [514, 198] on input "4.42" at bounding box center [505, 192] width 47 height 14
type input "$0.00000"
click at [456, 205] on td "0 ea" at bounding box center [445, 192] width 62 height 28
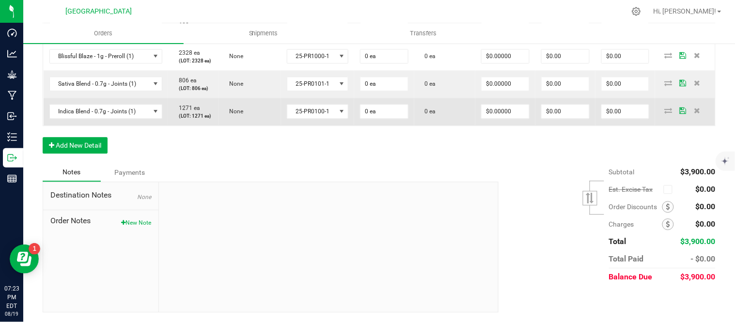
scroll to position [592, 0]
click at [380, 118] on input "0" at bounding box center [384, 112] width 47 height 14
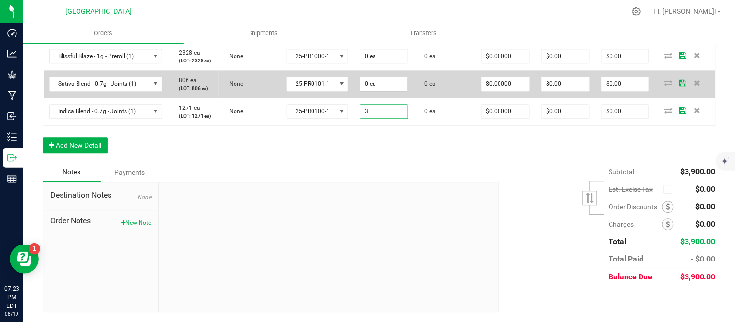
type input "3"
type input "0"
type input "3 ea"
click at [390, 91] on input "0" at bounding box center [384, 84] width 47 height 14
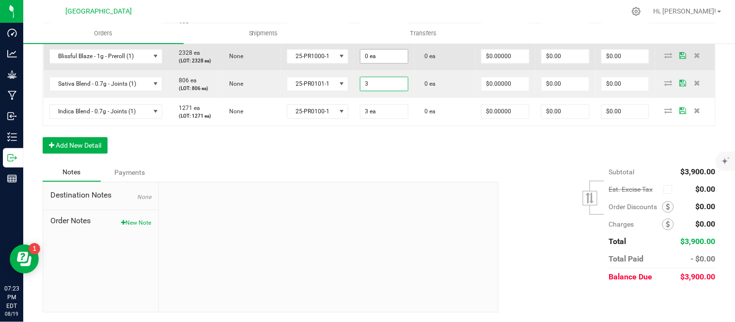
type input "3"
type input "0"
type input "3 ea"
click at [384, 63] on input "0" at bounding box center [384, 56] width 47 height 14
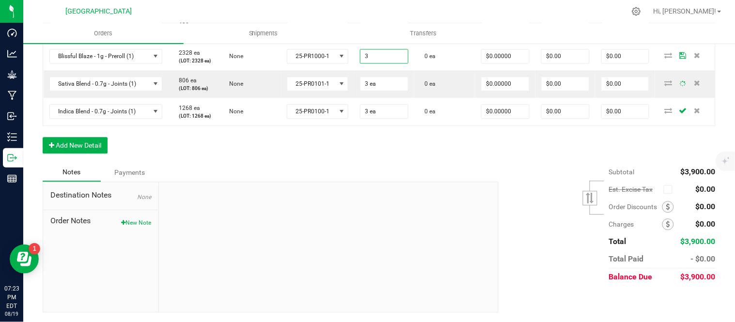
type input "3 ea"
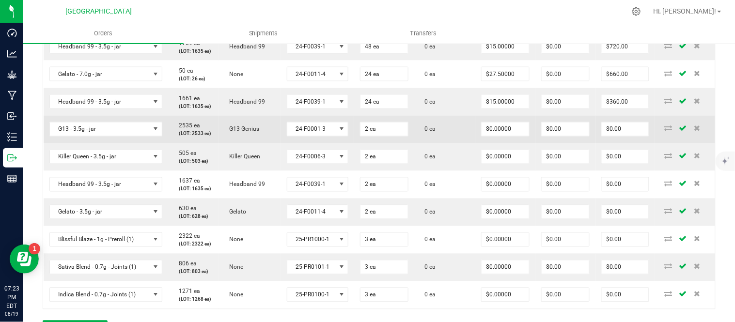
scroll to position [355, 0]
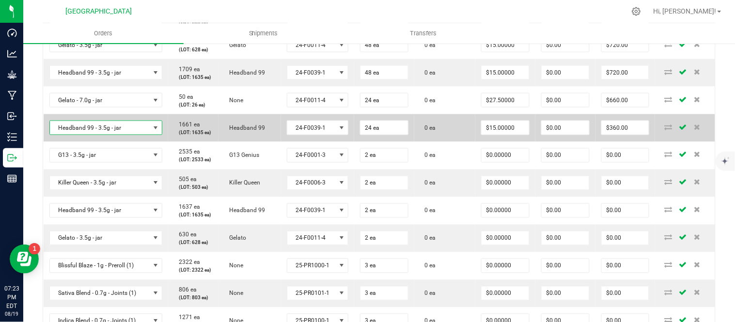
click at [117, 135] on span "Headband 99 - 3.5g - jar" at bounding box center [100, 128] width 100 height 14
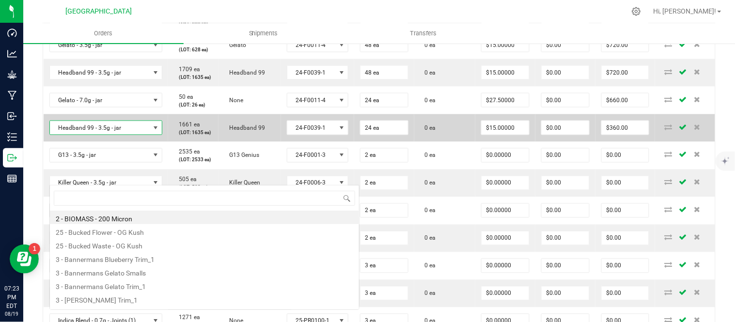
scroll to position [15, 110]
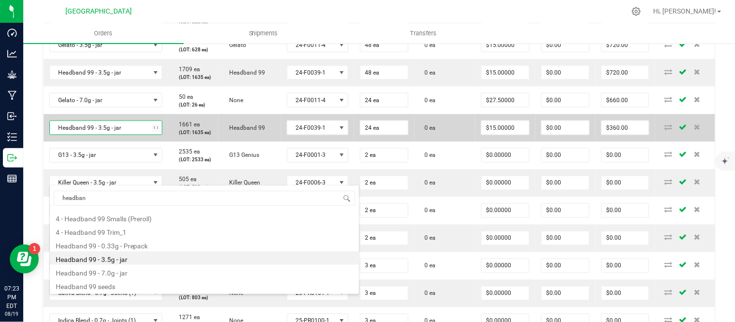
type input "headband"
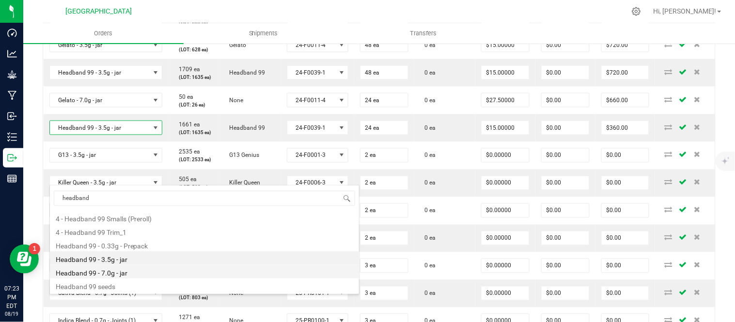
click at [135, 272] on li "Headband 99 - 7.0g - jar" at bounding box center [204, 272] width 309 height 14
type input "$27.50000"
type input "$660.00"
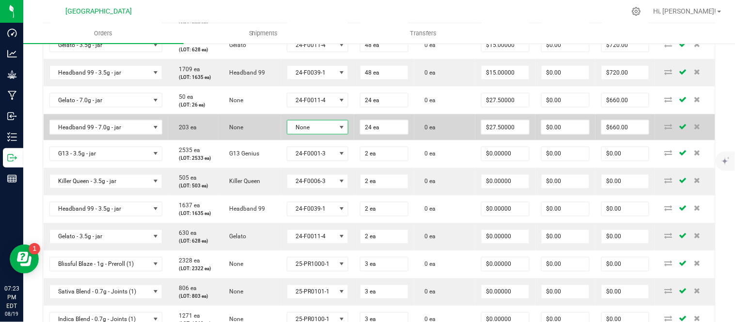
click at [337, 134] on span at bounding box center [342, 128] width 12 height 14
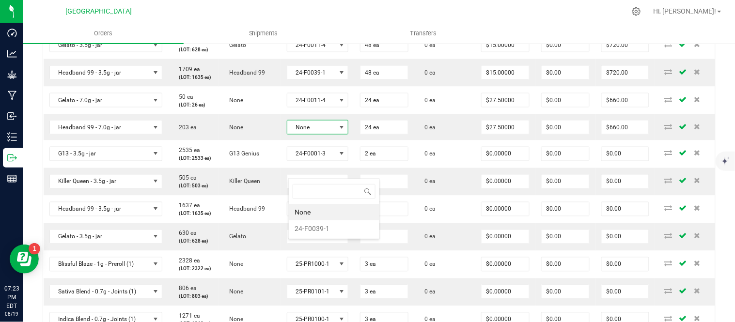
scroll to position [15, 61]
click at [325, 230] on li "24-F0039-1" at bounding box center [334, 228] width 91 height 16
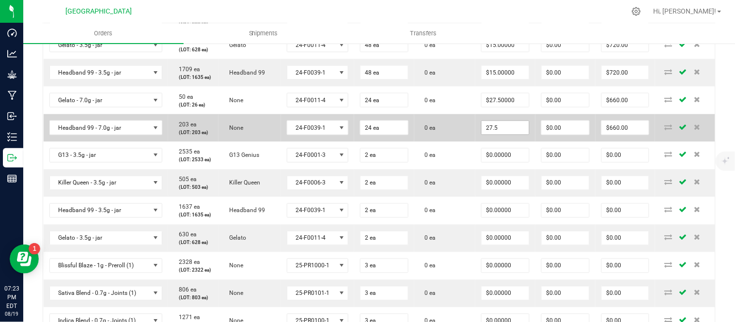
click at [496, 135] on input "27.5" at bounding box center [505, 128] width 47 height 14
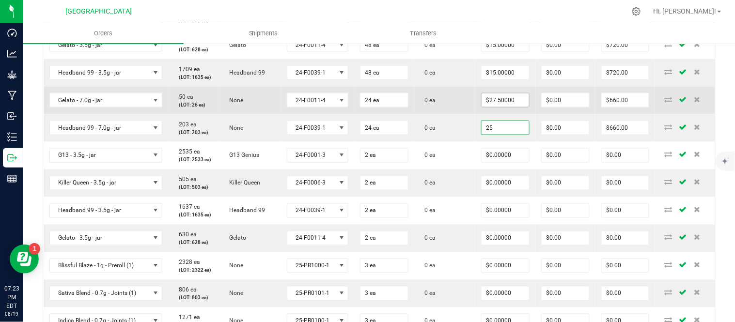
type input "25"
type input "27.5"
type input "$25.00000"
type input "$600.00"
click at [505, 107] on input "27.5" at bounding box center [505, 101] width 47 height 14
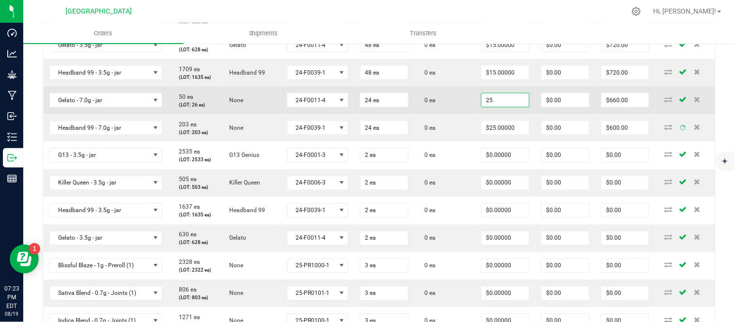
type input "$25.00000"
type input "$600.00"
click at [456, 114] on td "0 ea" at bounding box center [445, 101] width 62 height 28
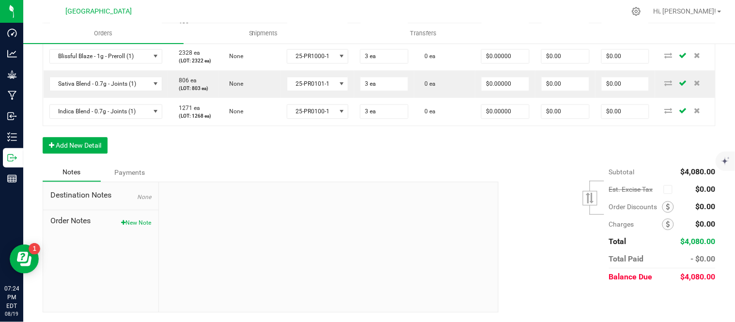
scroll to position [624, 0]
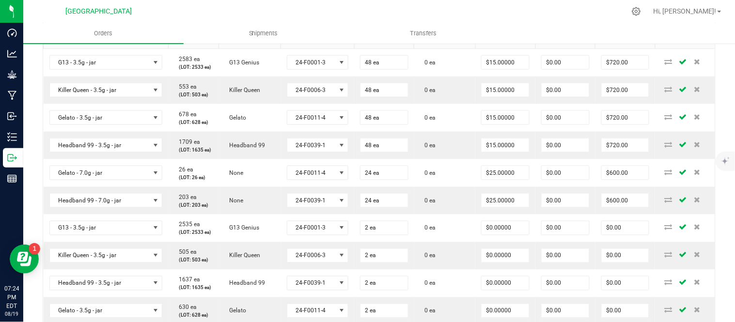
scroll to position [301, 0]
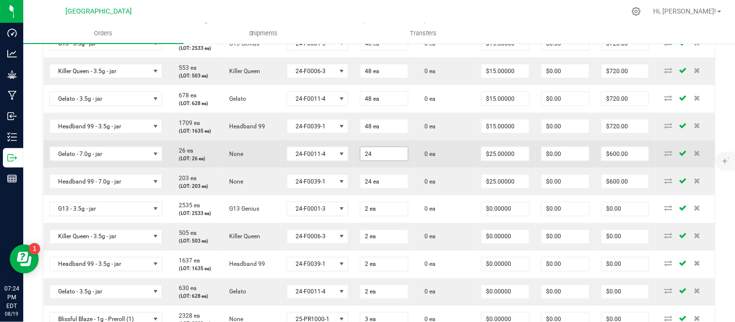
click at [390, 161] on input "24" at bounding box center [384, 154] width 47 height 14
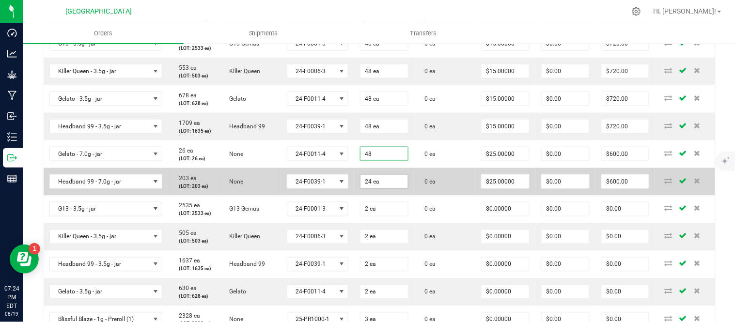
type input "48"
type input "24"
type input "48 ea"
type input "$1,200.00"
click at [395, 188] on input "24" at bounding box center [384, 182] width 47 height 14
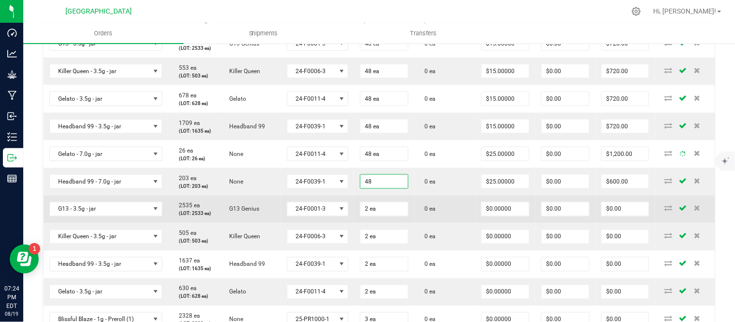
type input "48 ea"
type input "$1,200.00"
click at [435, 223] on td "0 ea" at bounding box center [445, 210] width 62 height 28
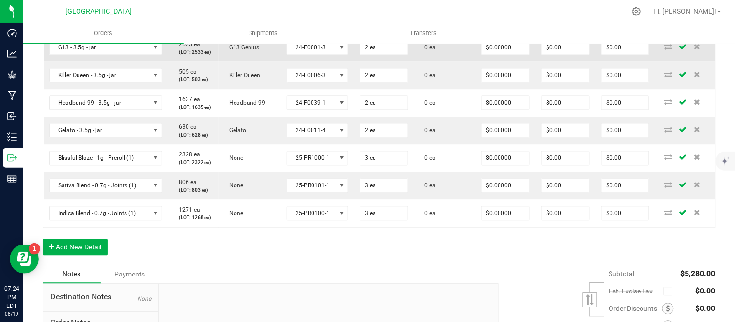
scroll to position [408, 0]
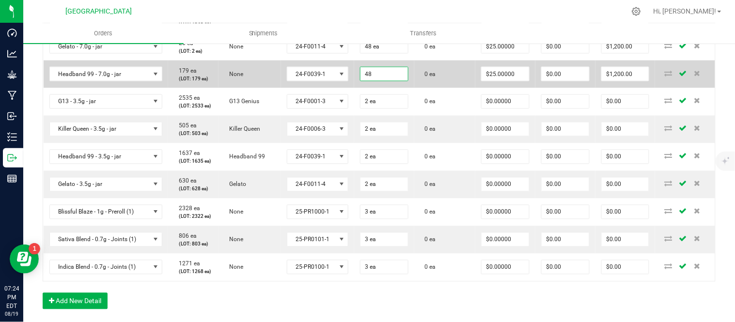
click at [387, 81] on input "48" at bounding box center [384, 74] width 47 height 14
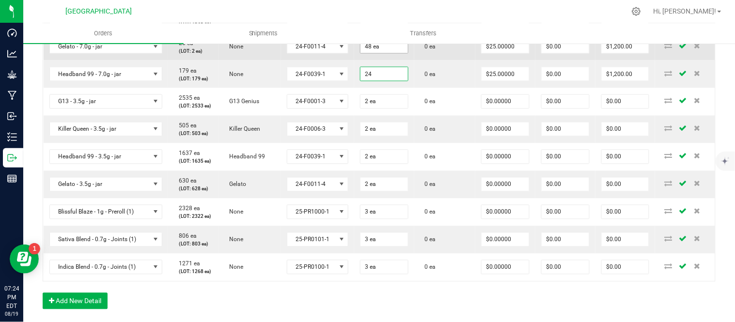
type input "24"
type input "48"
type input "24 ea"
type input "$600.00"
click at [386, 53] on input "48" at bounding box center [384, 47] width 47 height 14
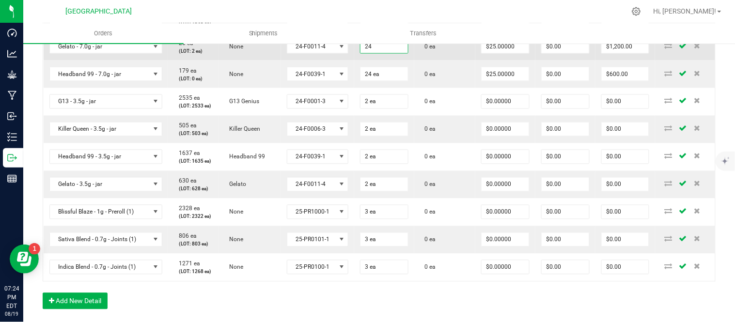
type input "24 ea"
type input "$600.00"
click at [440, 61] on td "0 ea" at bounding box center [445, 47] width 62 height 28
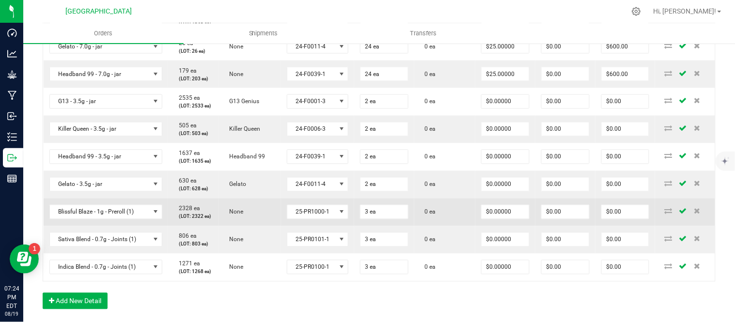
click at [458, 226] on td "0 ea" at bounding box center [445, 213] width 62 height 28
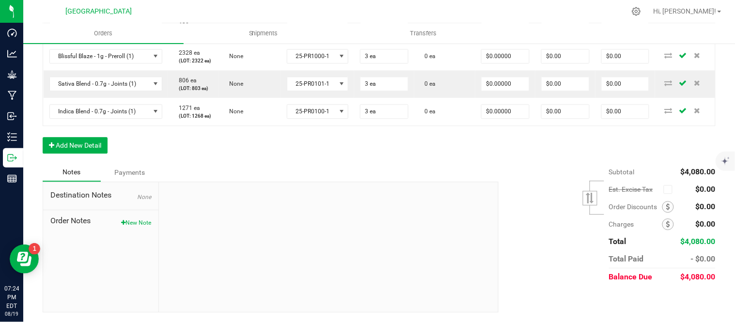
scroll to position [668, 0]
click at [567, 261] on div "Subtotal $4,080.00 Est. Excise Tax" at bounding box center [603, 224] width 224 height 123
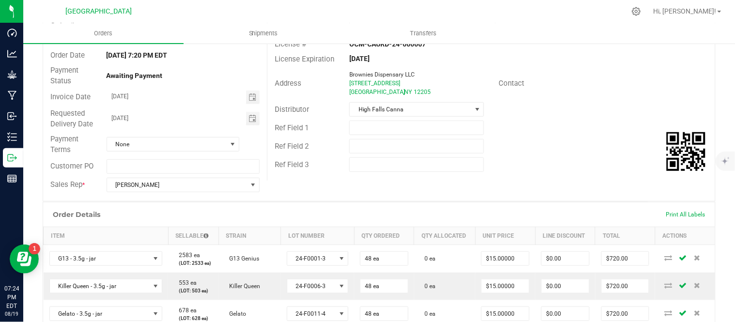
scroll to position [0, 0]
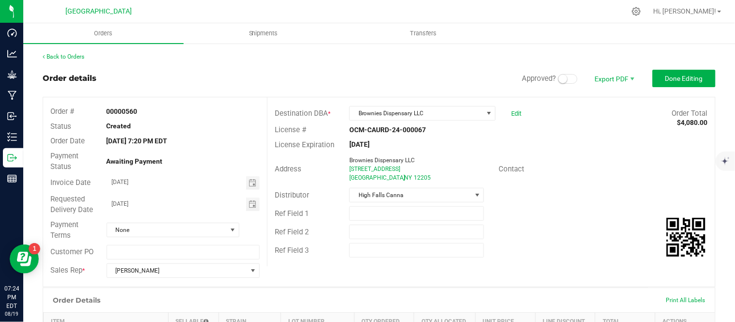
click at [560, 79] on span at bounding box center [567, 79] width 19 height 10
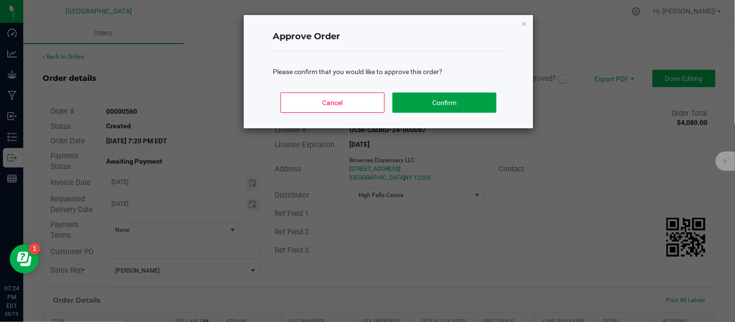
click at [473, 95] on button "Confirm" at bounding box center [444, 103] width 104 height 20
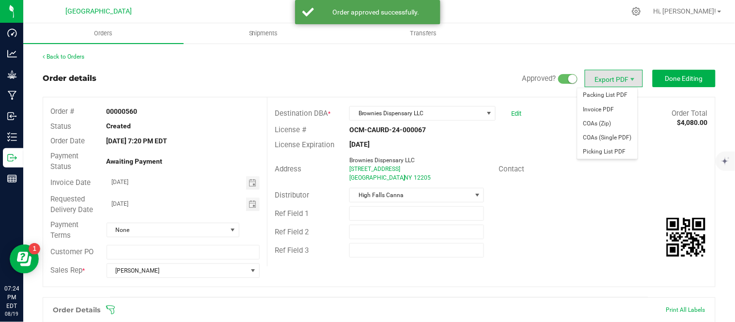
click at [603, 78] on span "Export PDF" at bounding box center [614, 78] width 58 height 17
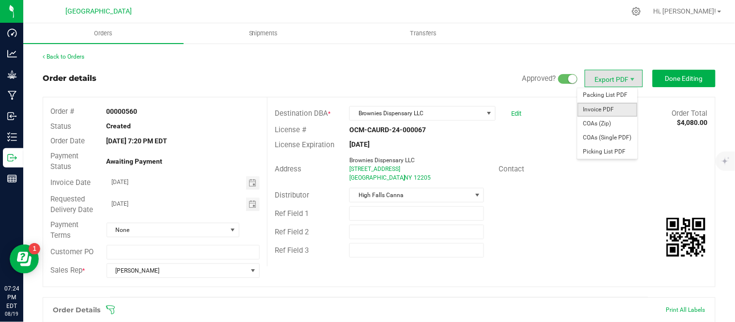
click at [595, 108] on span "Invoice PDF" at bounding box center [608, 110] width 60 height 14
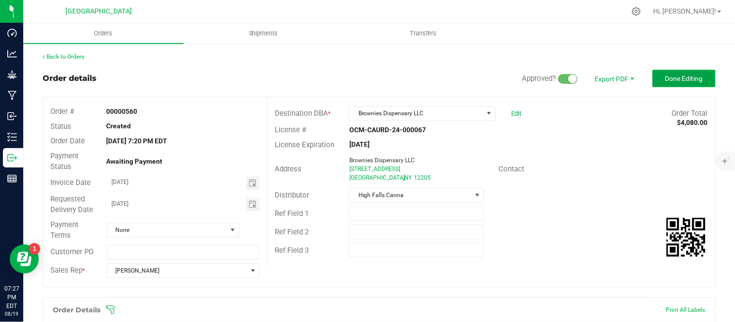
click at [673, 80] on span "Done Editing" at bounding box center [684, 79] width 38 height 8
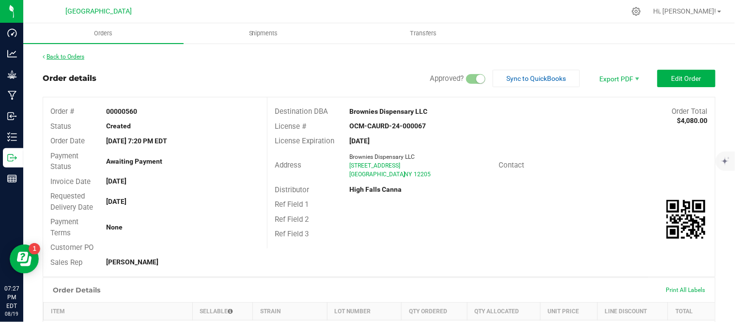
click at [65, 55] on link "Back to Orders" at bounding box center [64, 56] width 42 height 7
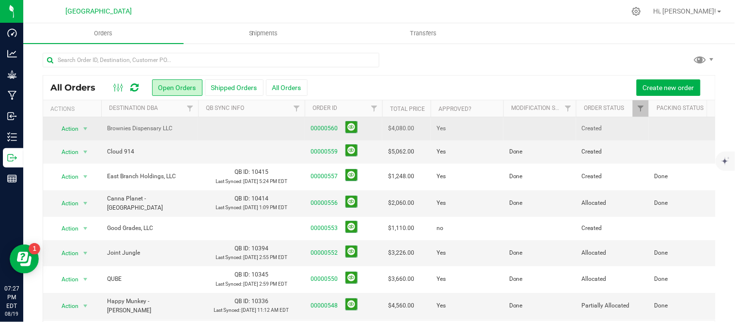
click at [519, 127] on td at bounding box center [539, 128] width 73 height 23
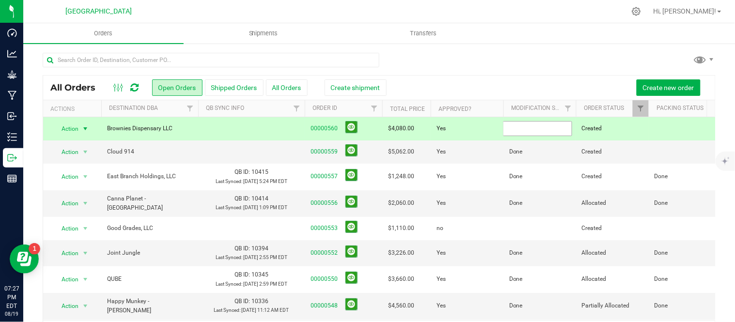
click at [519, 127] on input "text" at bounding box center [537, 128] width 69 height 15
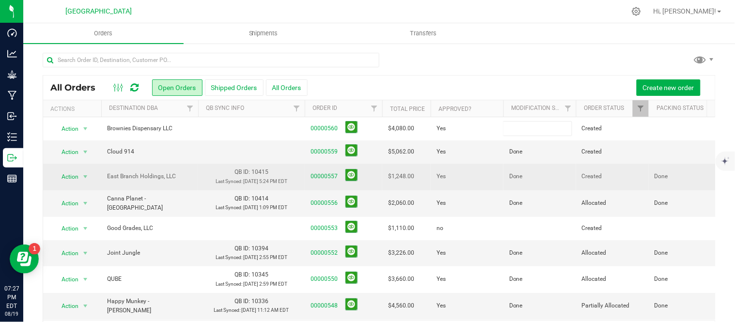
type input "Done"
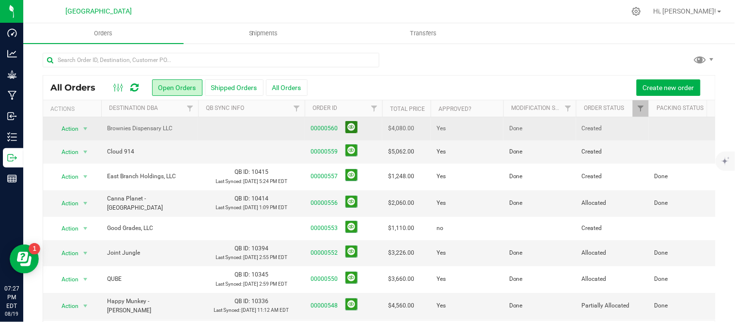
click at [355, 127] on button at bounding box center [351, 127] width 12 height 12
click at [357, 127] on button at bounding box center [351, 127] width 12 height 12
